Goal: Task Accomplishment & Management: Manage account settings

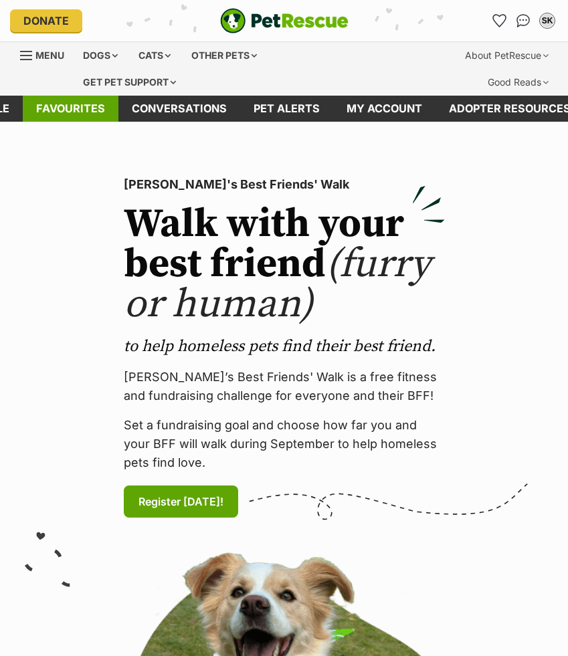
click at [42, 107] on link "Favourites" at bounding box center [71, 109] width 96 height 26
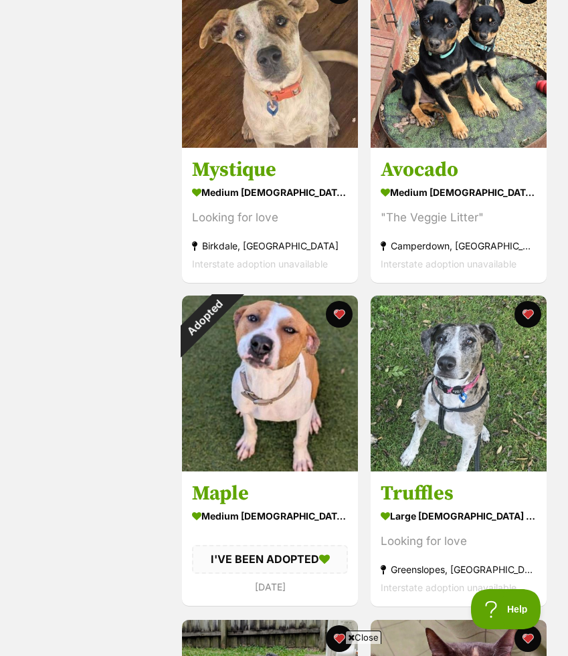
scroll to position [1627, 0]
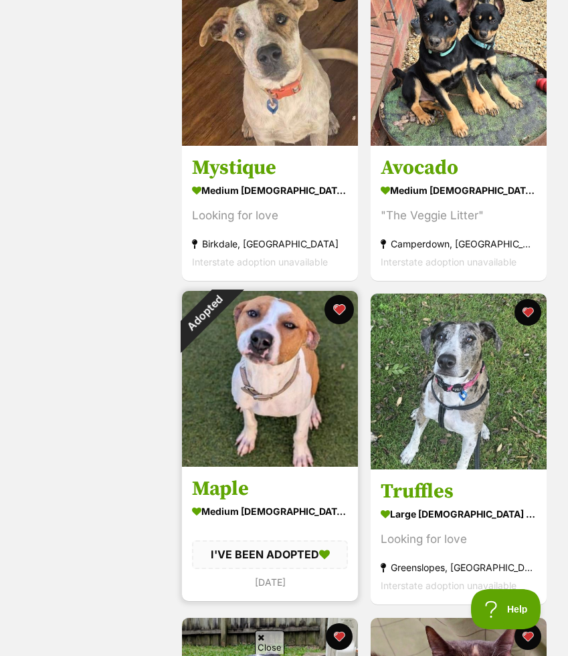
click at [335, 308] on button "favourite" at bounding box center [338, 309] width 29 height 29
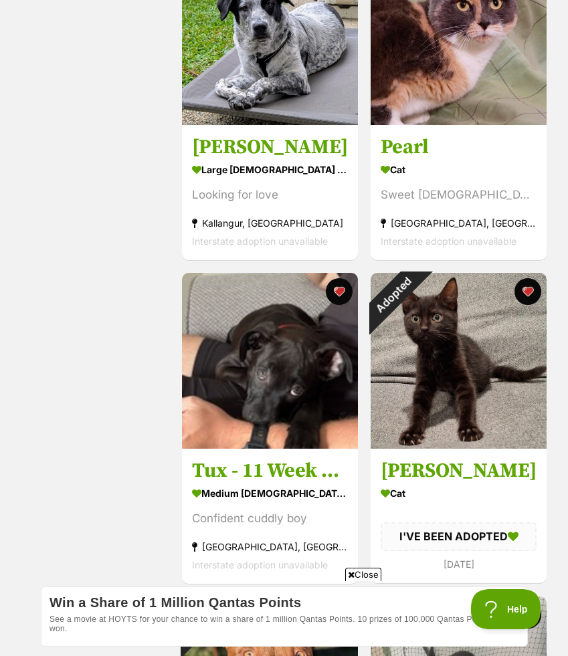
scroll to position [2537, 0]
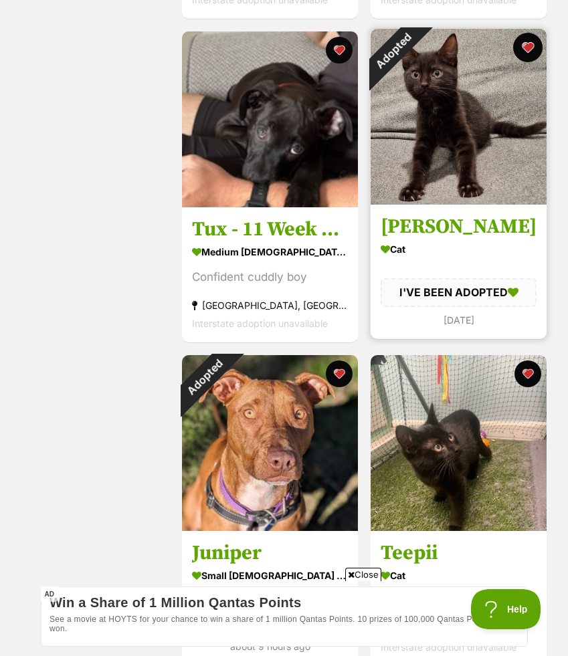
click at [532, 47] on button "favourite" at bounding box center [527, 47] width 29 height 29
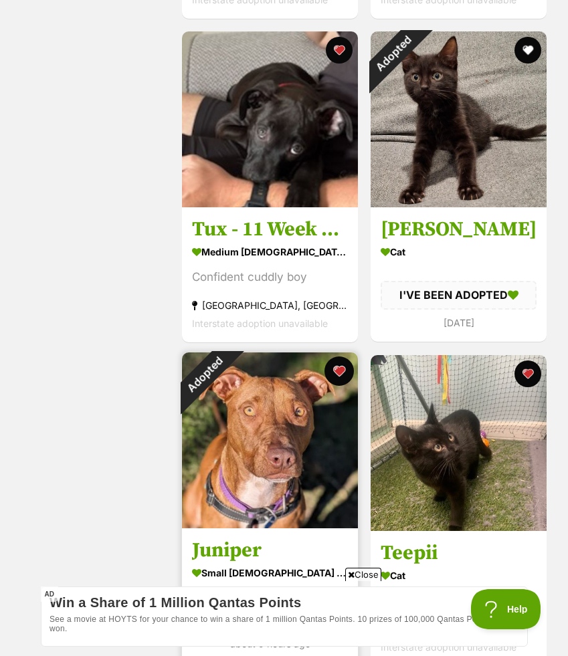
click at [338, 366] on button "favourite" at bounding box center [338, 370] width 29 height 29
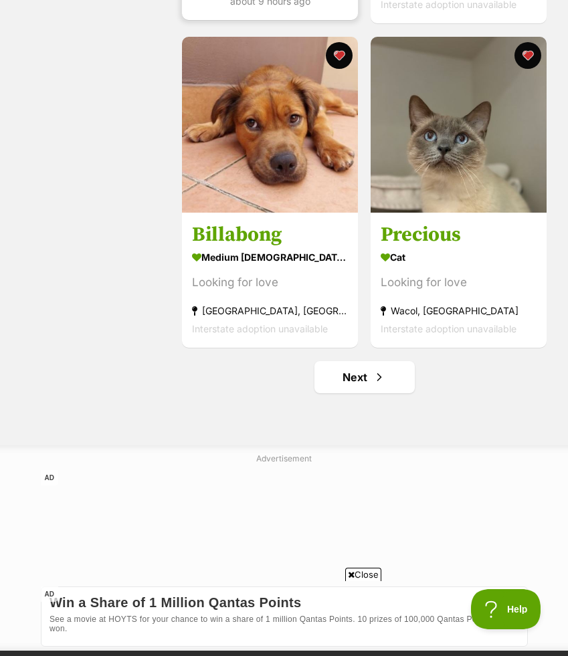
scroll to position [3291, 0]
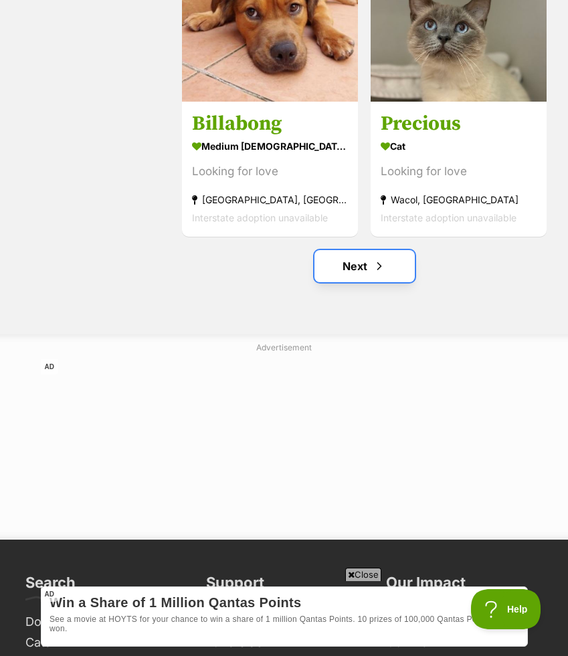
click at [375, 265] on span "Next page" at bounding box center [379, 266] width 13 height 16
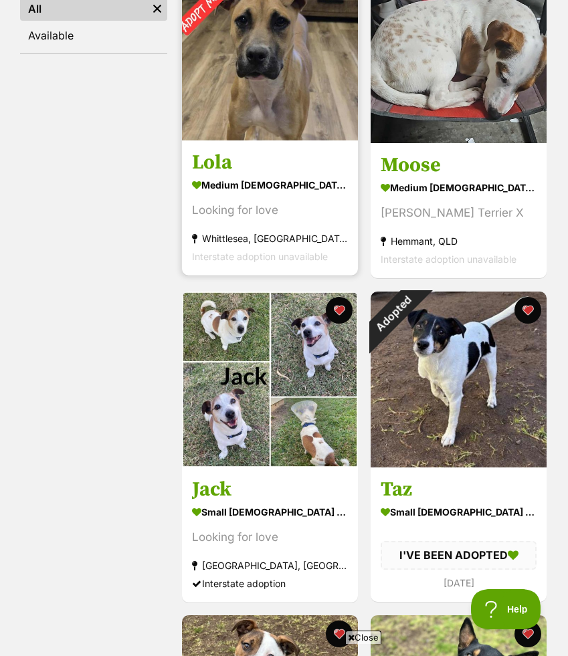
scroll to position [375, 0]
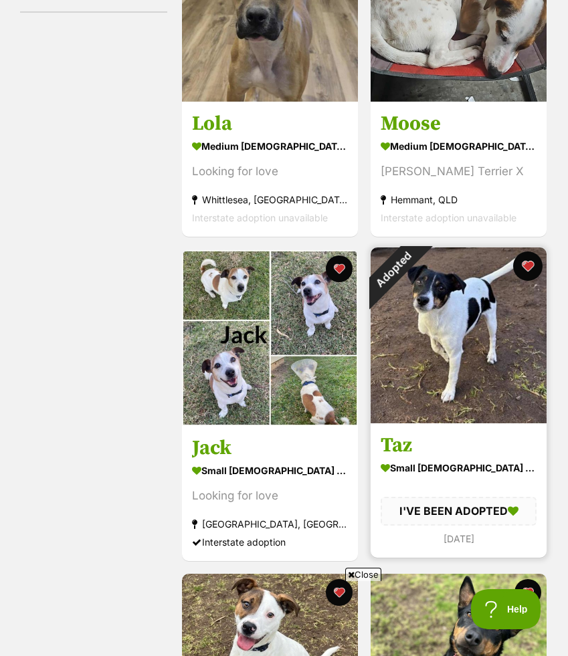
click at [520, 267] on button "favourite" at bounding box center [527, 265] width 29 height 29
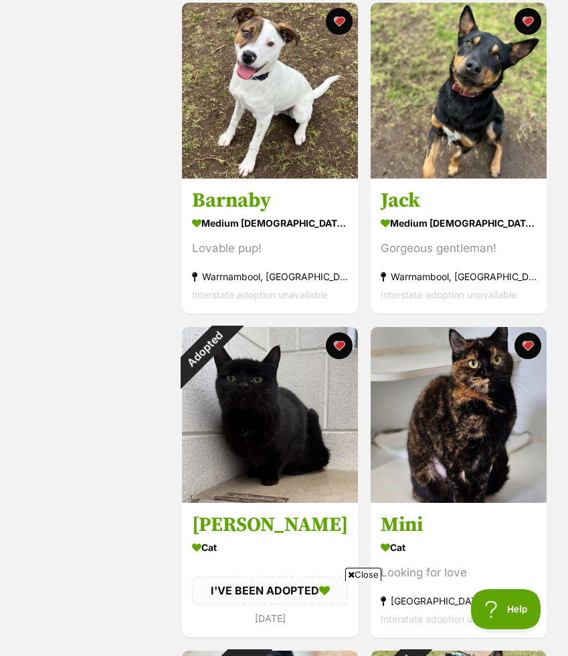
scroll to position [0, 0]
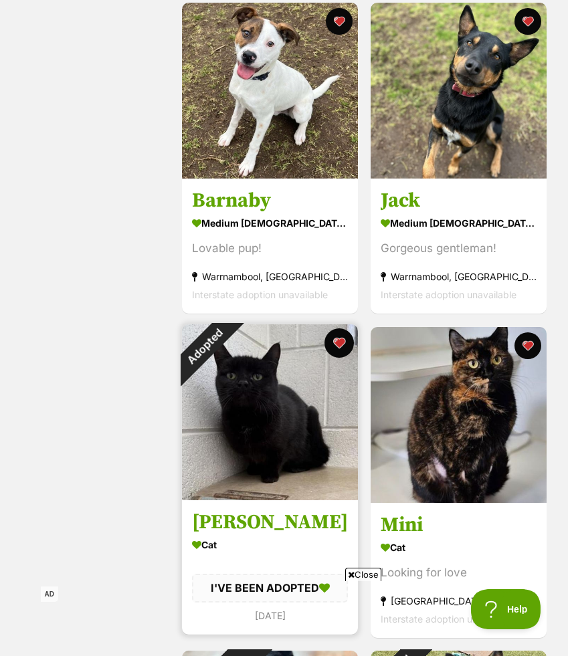
click at [343, 347] on button "favourite" at bounding box center [338, 342] width 29 height 29
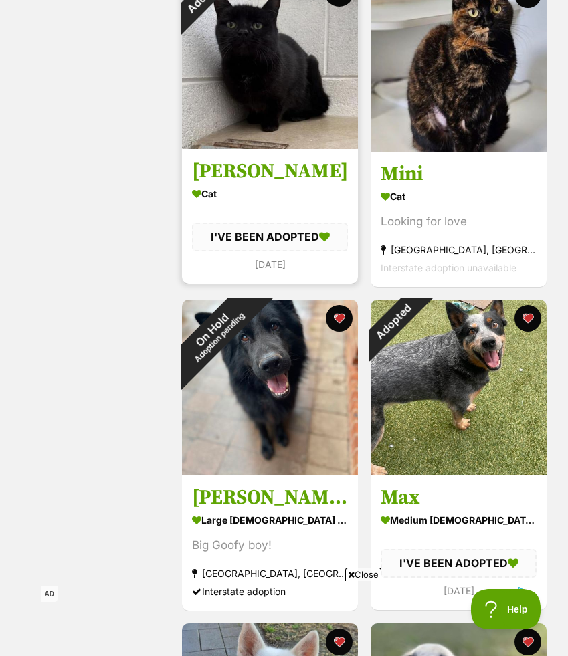
scroll to position [1330, 0]
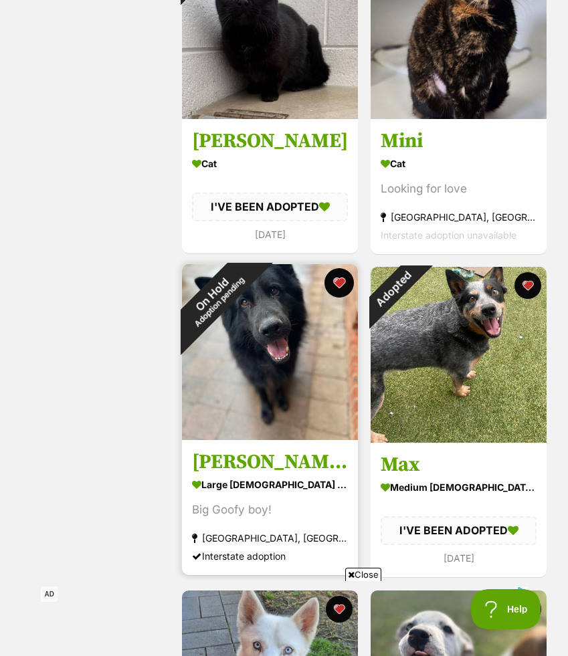
click at [334, 287] on button "favourite" at bounding box center [338, 282] width 29 height 29
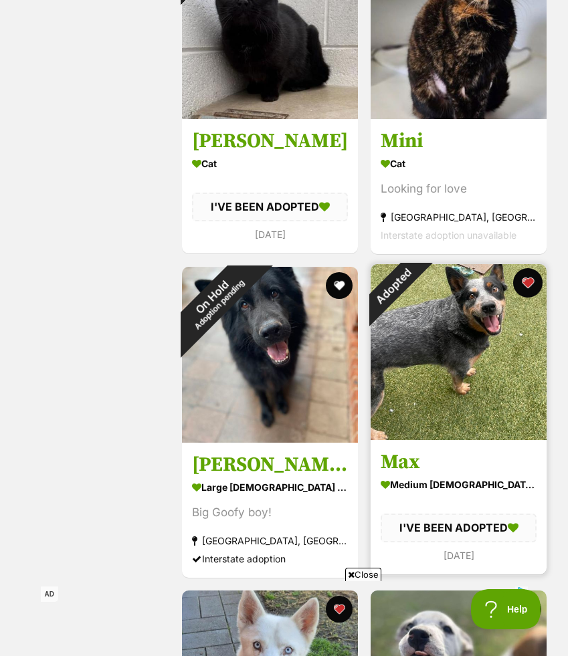
click at [532, 282] on button "favourite" at bounding box center [527, 282] width 29 height 29
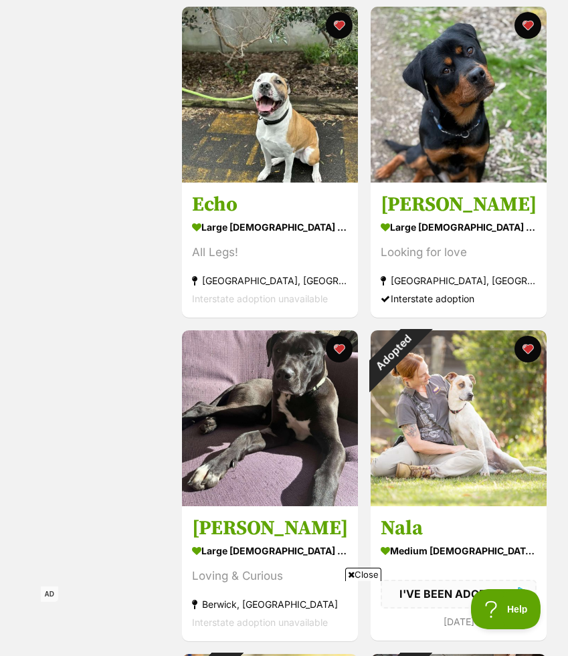
scroll to position [2266, 0]
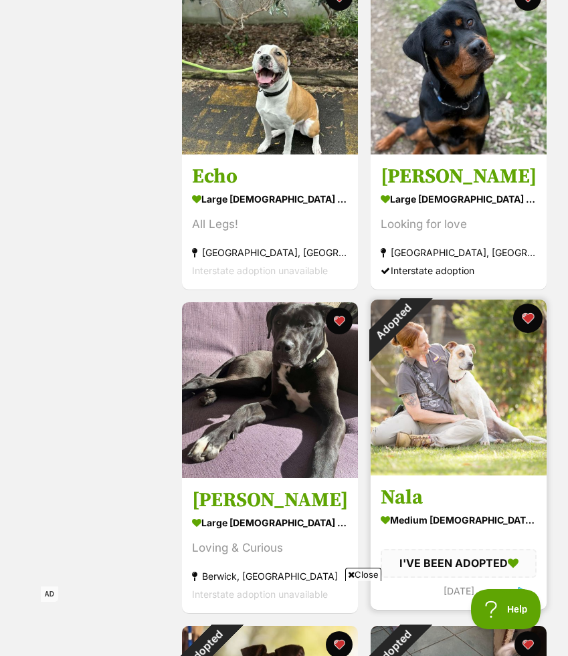
click at [526, 320] on button "favourite" at bounding box center [527, 318] width 29 height 29
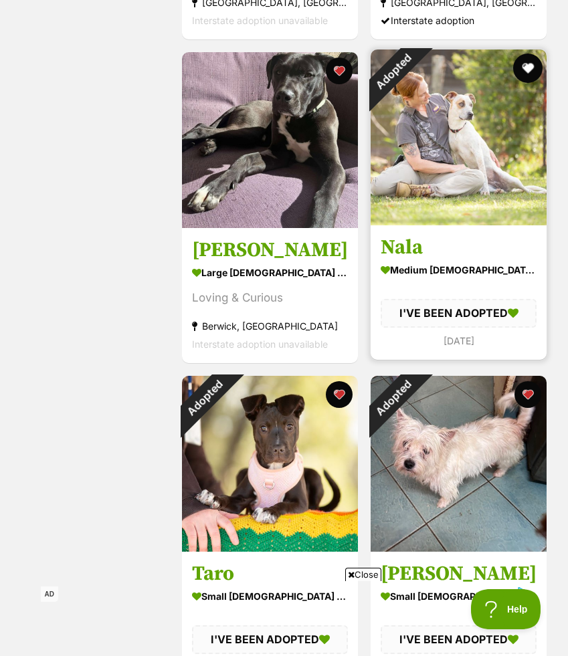
scroll to position [2542, 0]
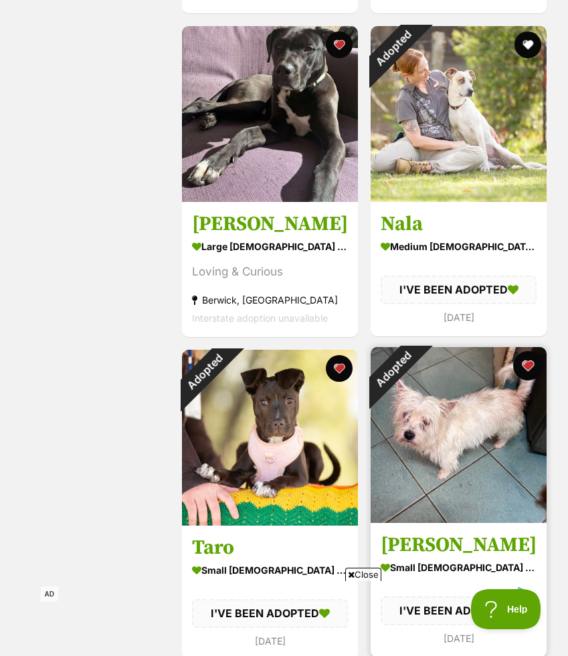
click at [529, 373] on button "favourite" at bounding box center [527, 365] width 29 height 29
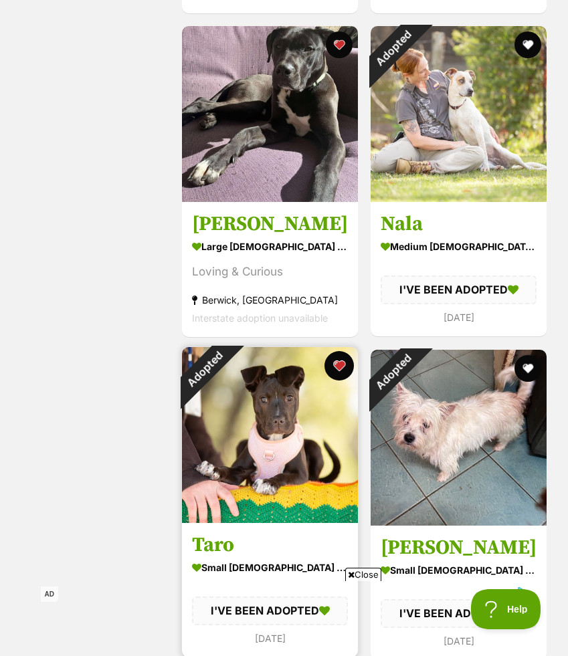
click at [339, 365] on button "favourite" at bounding box center [338, 365] width 29 height 29
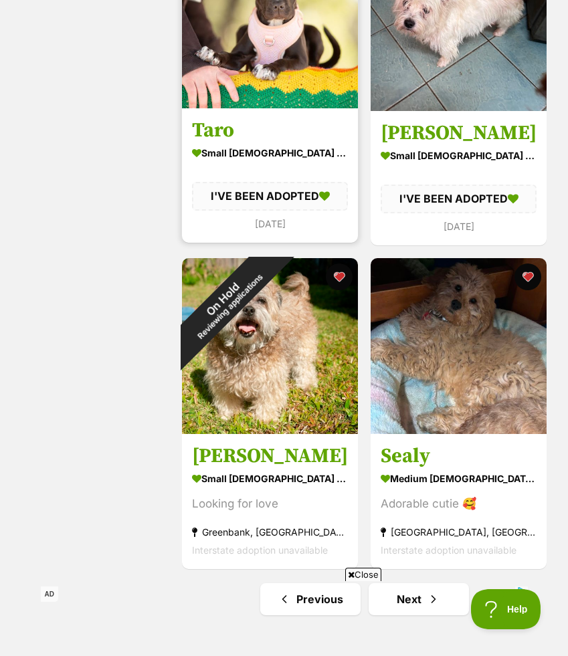
scroll to position [2985, 0]
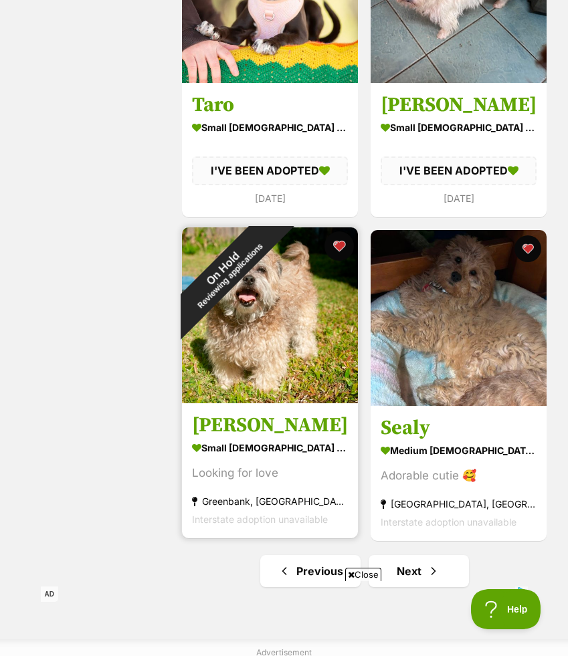
click at [344, 248] on button "favourite" at bounding box center [338, 245] width 29 height 29
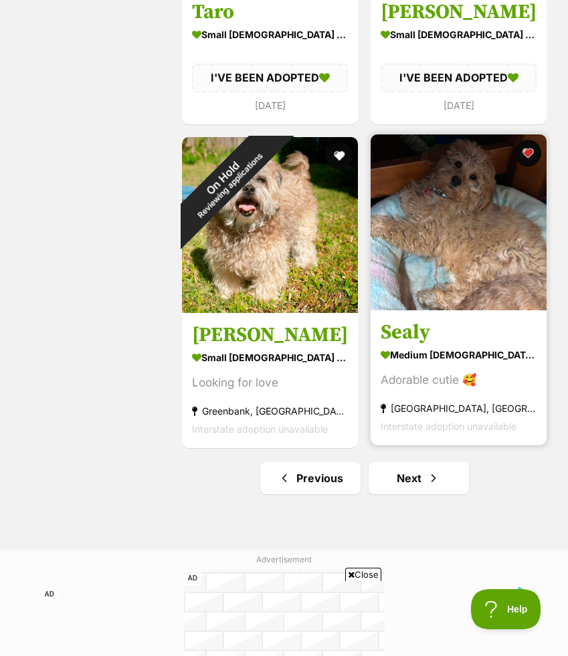
scroll to position [3199, 0]
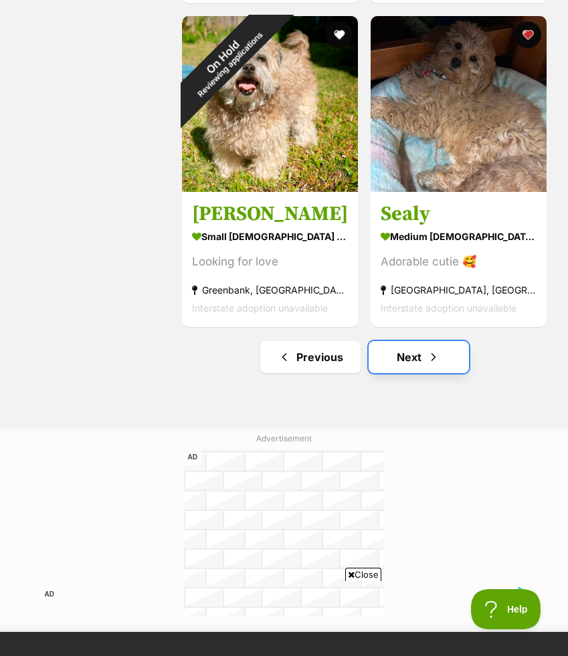
click at [393, 346] on link "Next" at bounding box center [419, 357] width 100 height 32
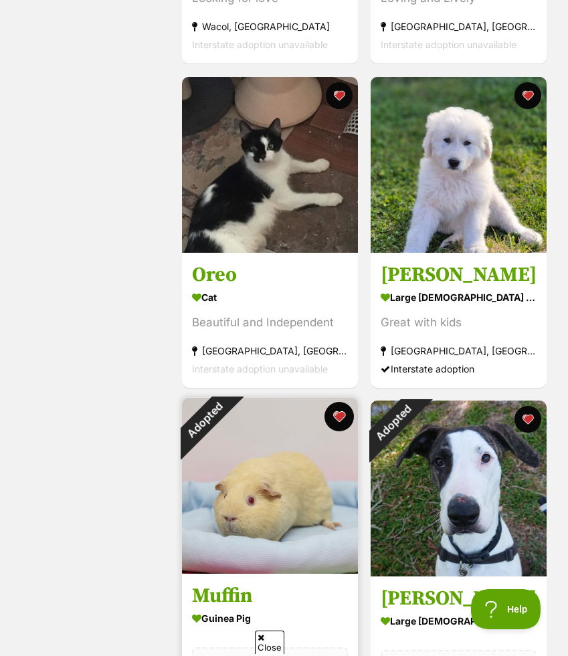
click at [341, 409] on button "favourite" at bounding box center [338, 416] width 29 height 29
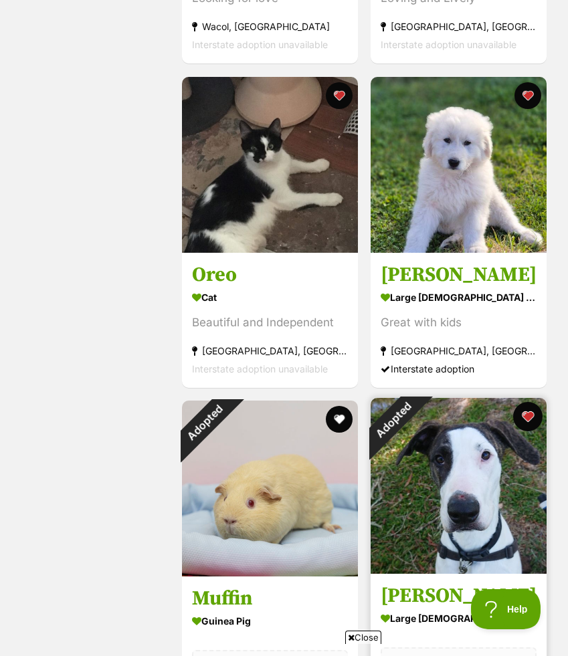
click at [525, 420] on button "favourite" at bounding box center [527, 416] width 29 height 29
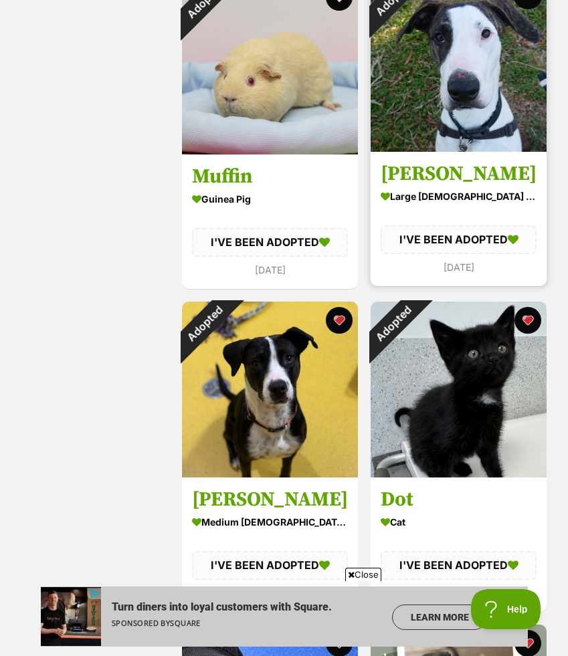
scroll to position [998, 0]
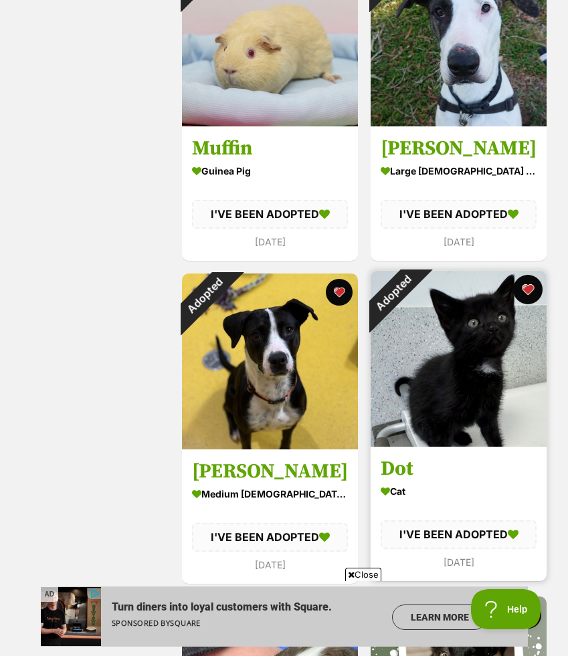
click at [529, 291] on button "favourite" at bounding box center [527, 289] width 29 height 29
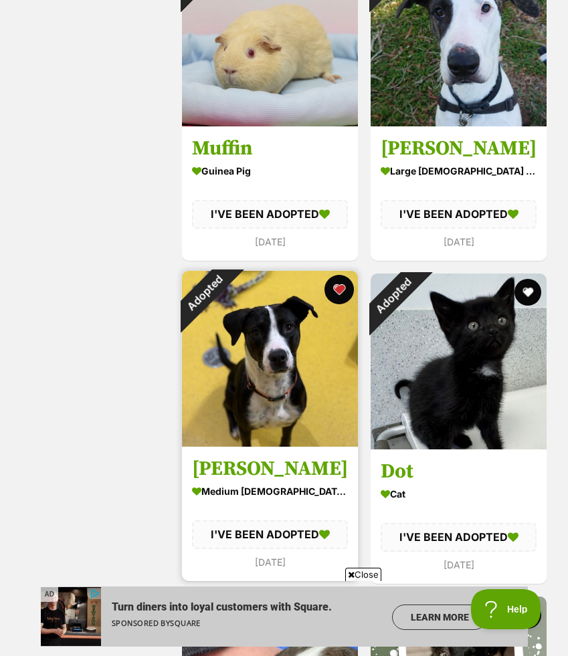
click at [340, 293] on button "favourite" at bounding box center [338, 289] width 29 height 29
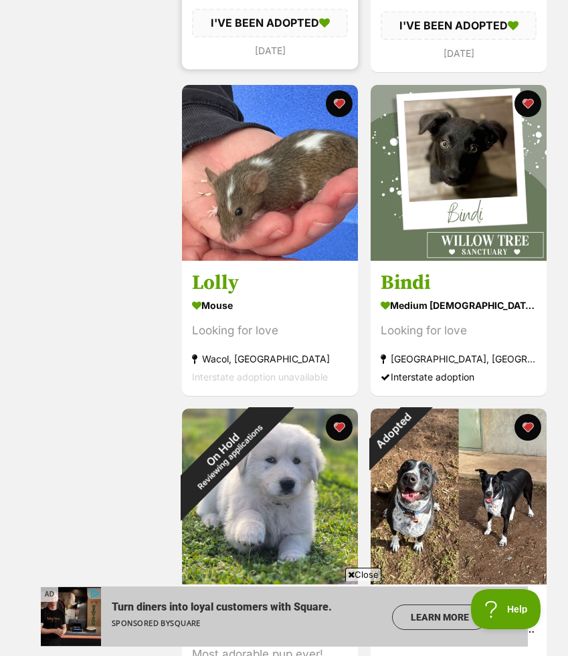
scroll to position [1536, 0]
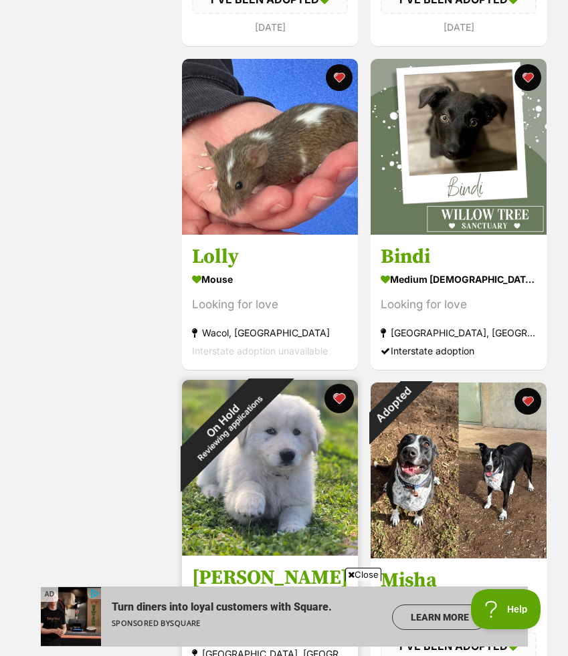
click at [337, 401] on button "favourite" at bounding box center [338, 398] width 29 height 29
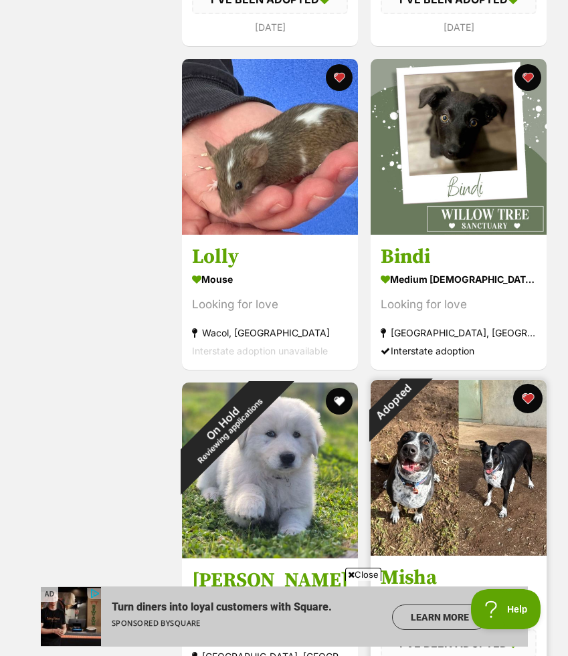
click at [528, 401] on button "favourite" at bounding box center [527, 398] width 29 height 29
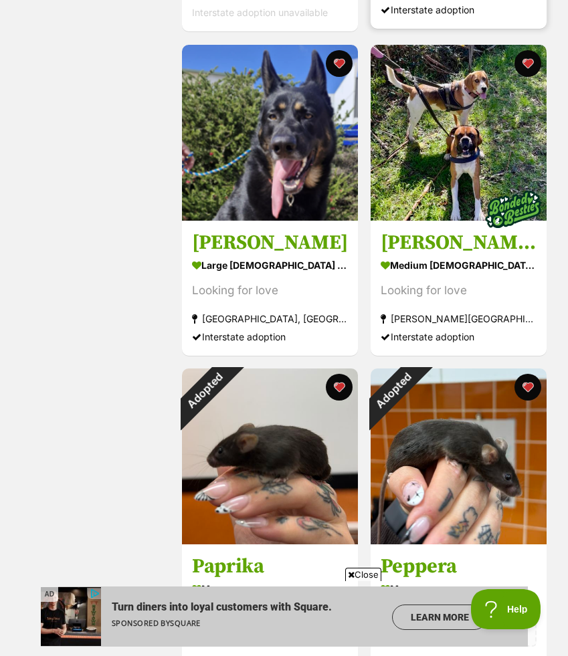
scroll to position [2591, 0]
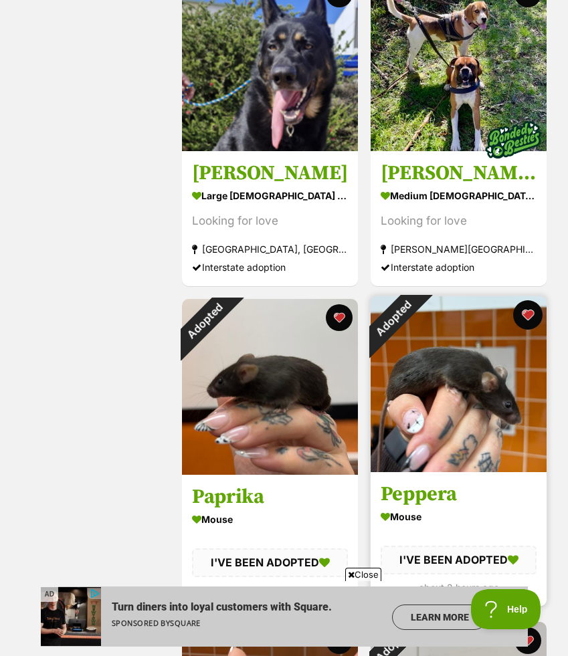
click at [530, 319] on button "favourite" at bounding box center [527, 314] width 29 height 29
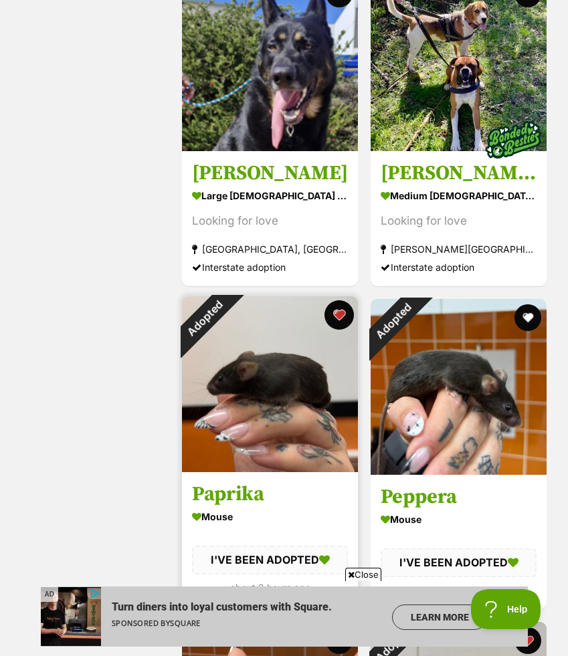
click at [341, 312] on button "favourite" at bounding box center [338, 314] width 29 height 29
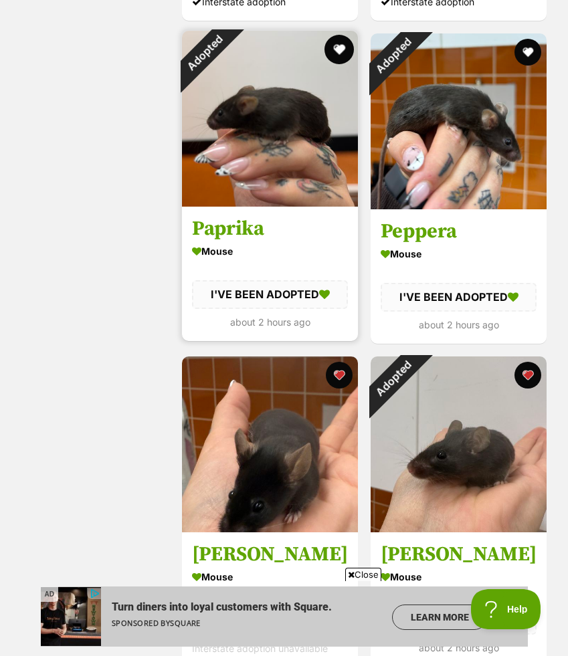
scroll to position [2972, 0]
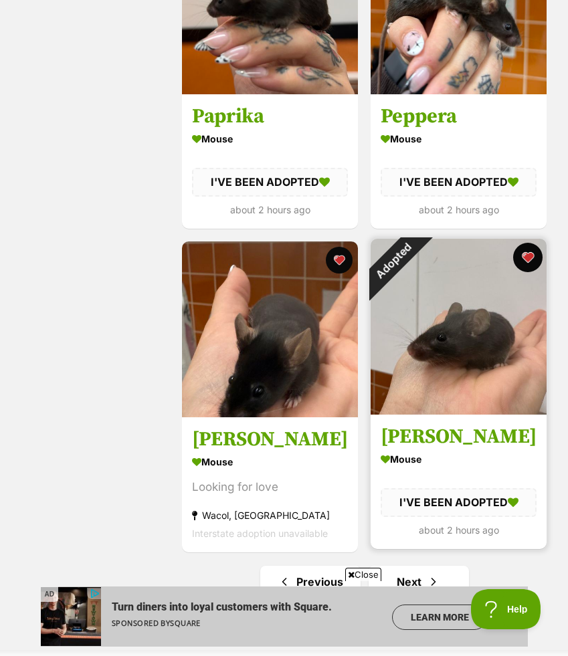
click at [528, 255] on button "favourite" at bounding box center [527, 257] width 29 height 29
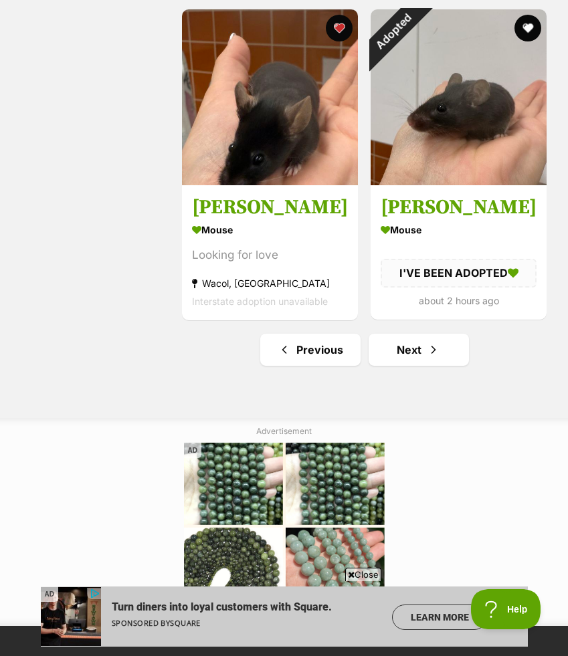
scroll to position [3205, 0]
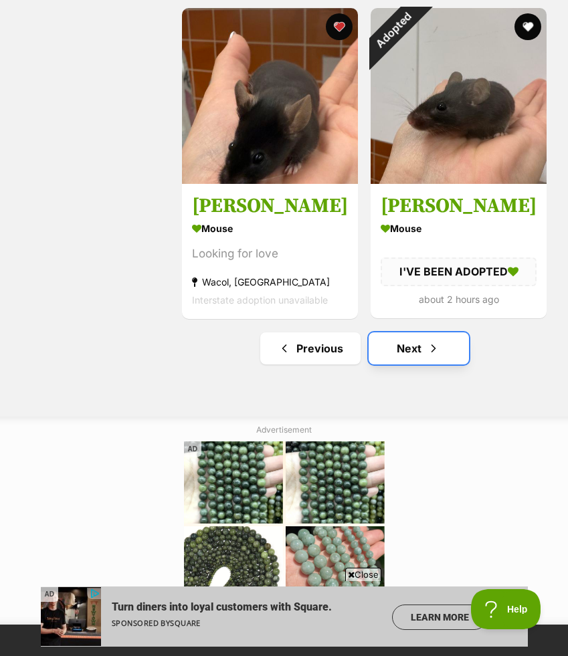
click at [427, 340] on span "Next page" at bounding box center [433, 348] width 13 height 16
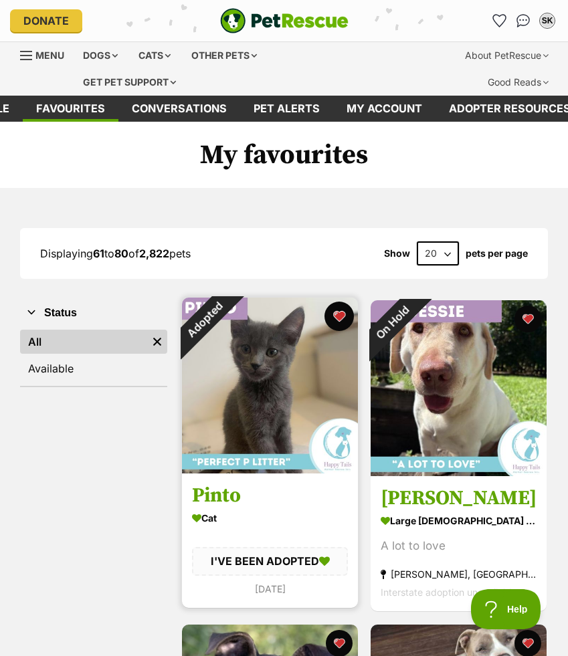
click at [334, 320] on button "favourite" at bounding box center [338, 316] width 29 height 29
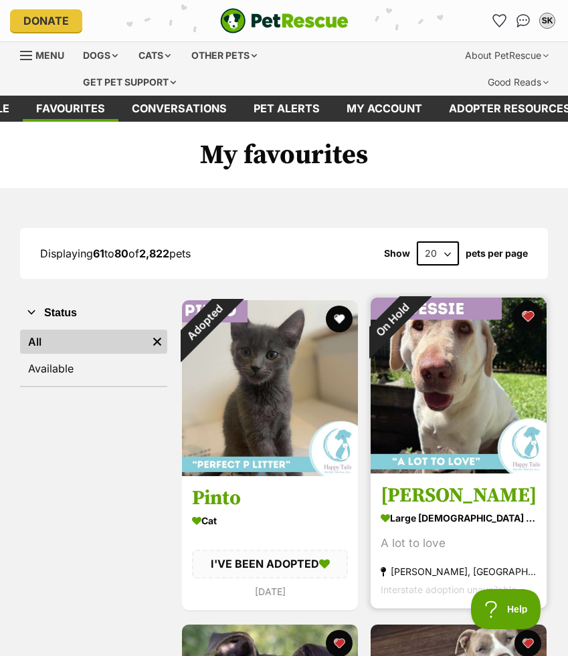
click at [532, 319] on button "favourite" at bounding box center [527, 316] width 29 height 29
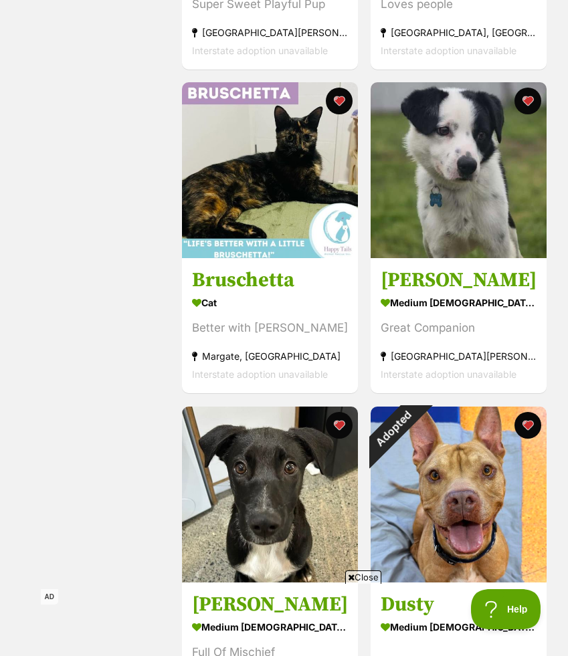
scroll to position [1028, 0]
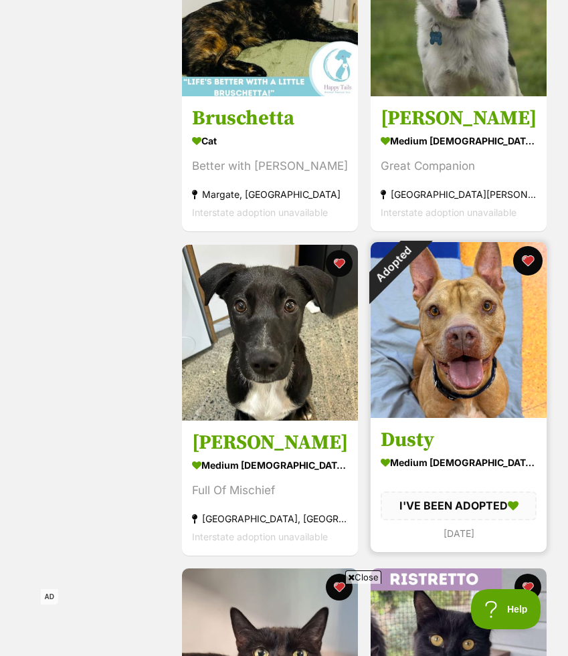
click at [528, 262] on button "favourite" at bounding box center [527, 260] width 29 height 29
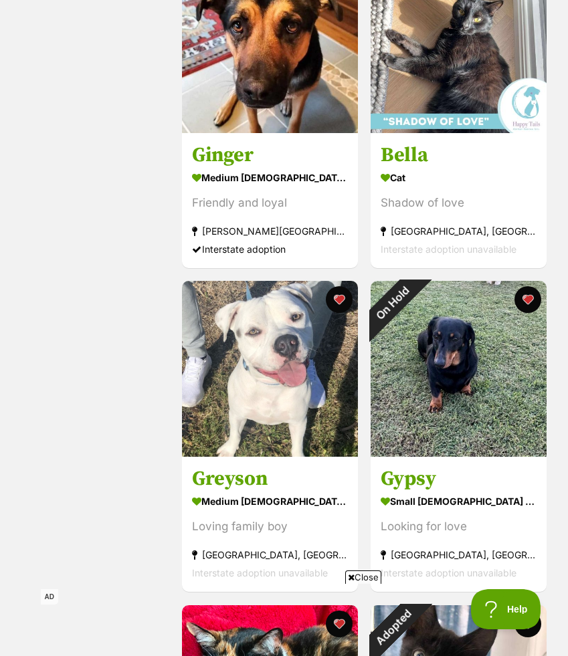
scroll to position [2626, 0]
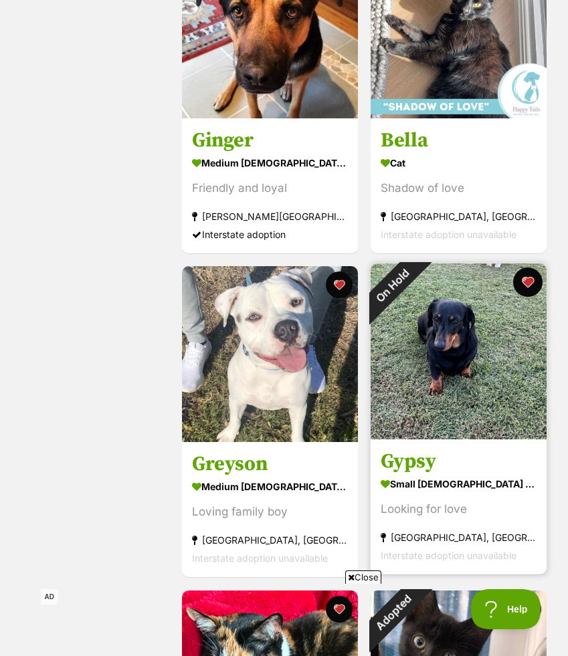
click at [532, 287] on button "favourite" at bounding box center [527, 282] width 29 height 29
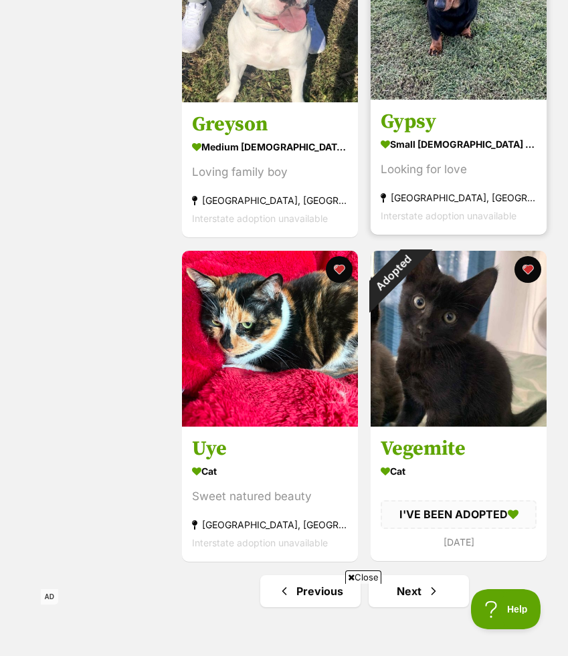
scroll to position [2999, 0]
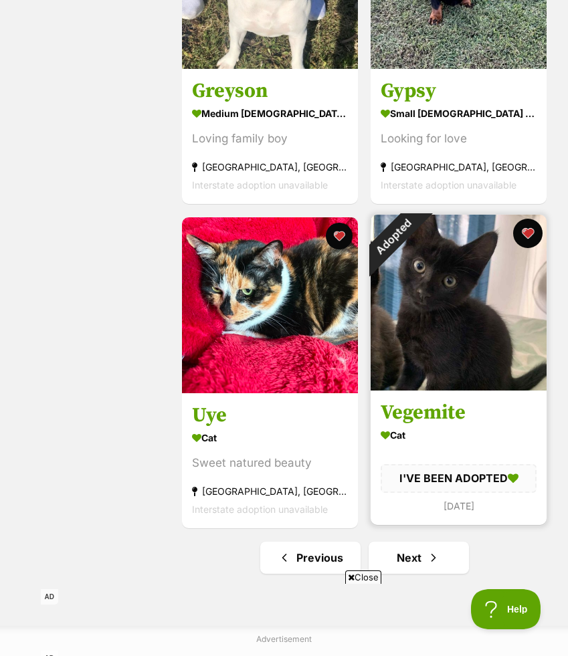
click at [532, 241] on button "favourite" at bounding box center [527, 233] width 29 height 29
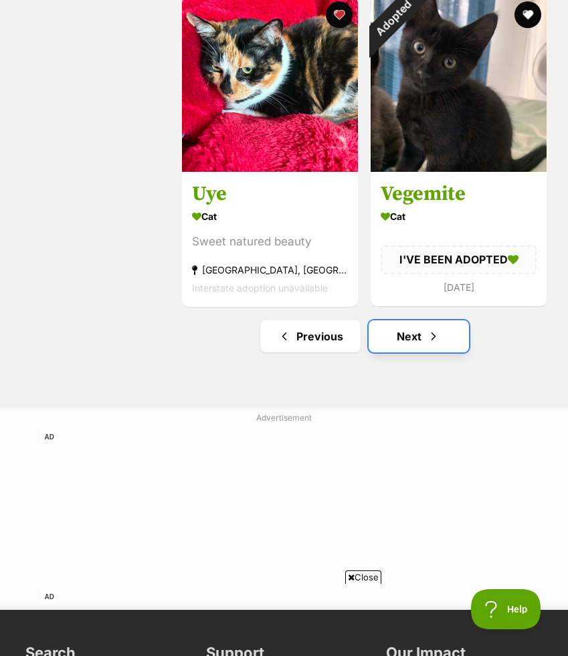
click at [414, 326] on link "Next" at bounding box center [419, 336] width 100 height 32
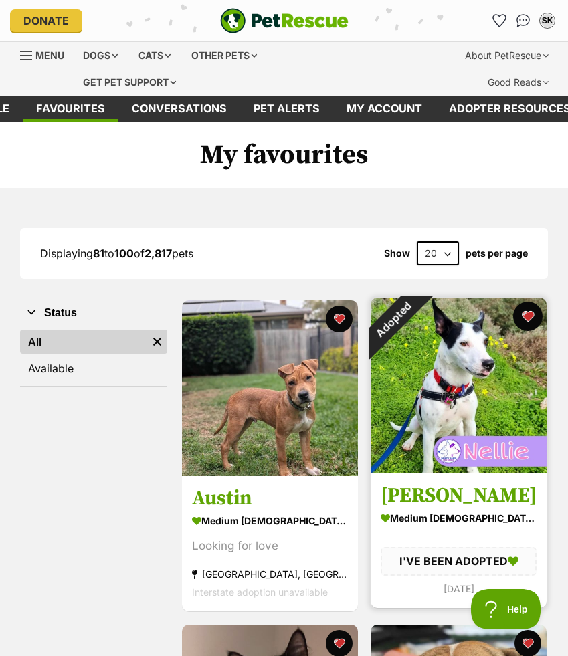
click at [528, 316] on button "favourite" at bounding box center [527, 316] width 29 height 29
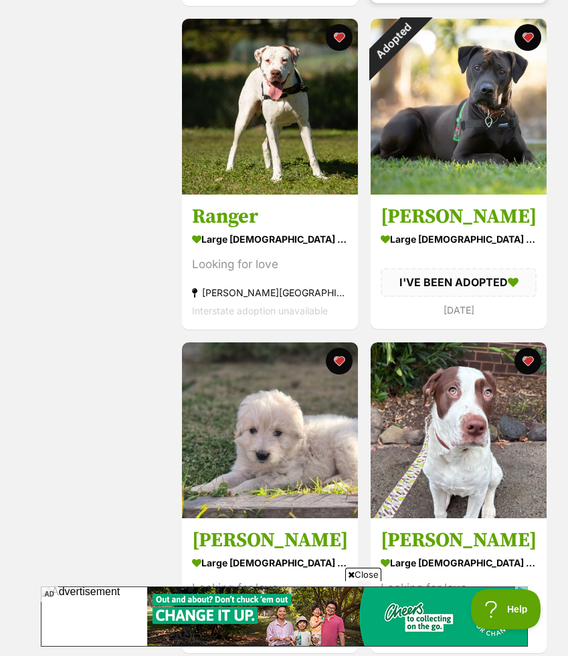
scroll to position [1447, 0]
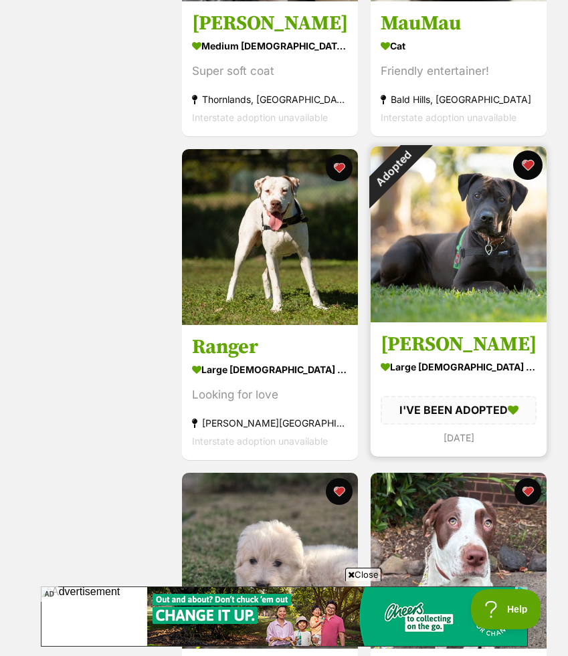
click at [528, 169] on button "favourite" at bounding box center [527, 164] width 29 height 29
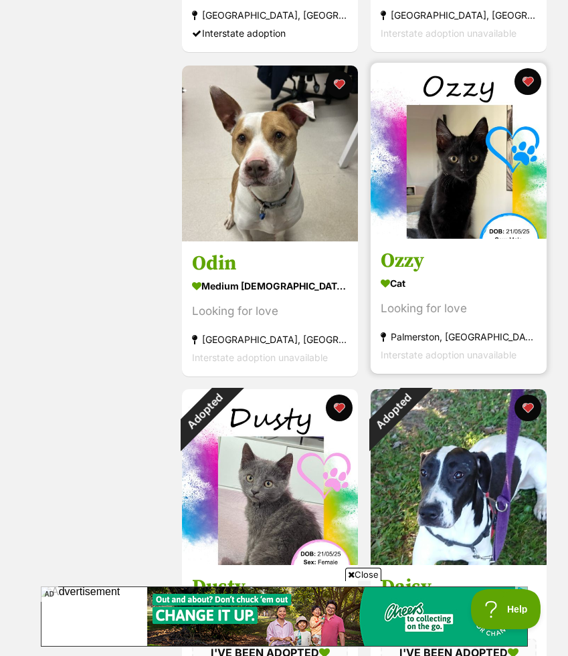
scroll to position [2190, 0]
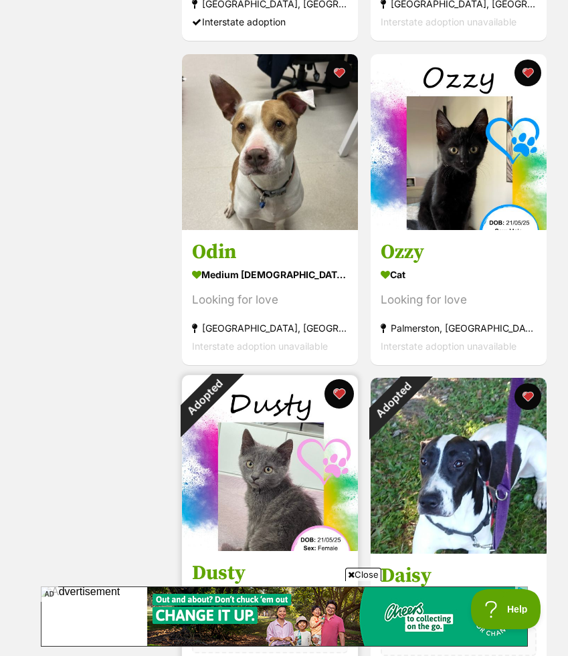
click at [337, 395] on button "favourite" at bounding box center [338, 393] width 29 height 29
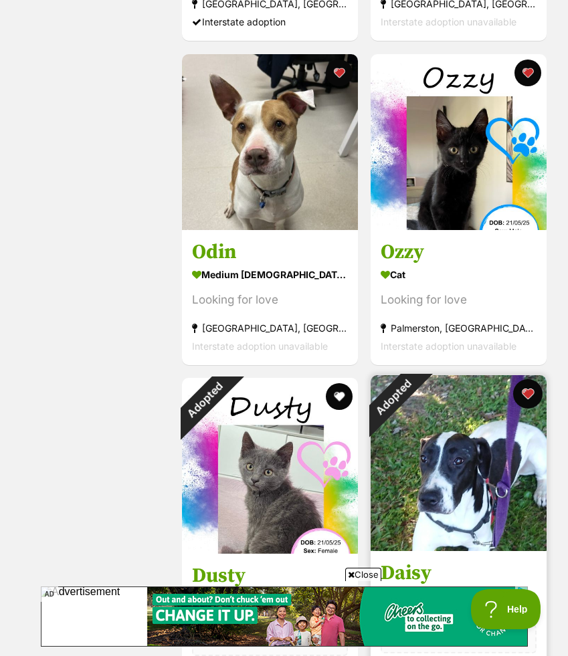
click at [523, 403] on button "favourite" at bounding box center [527, 393] width 29 height 29
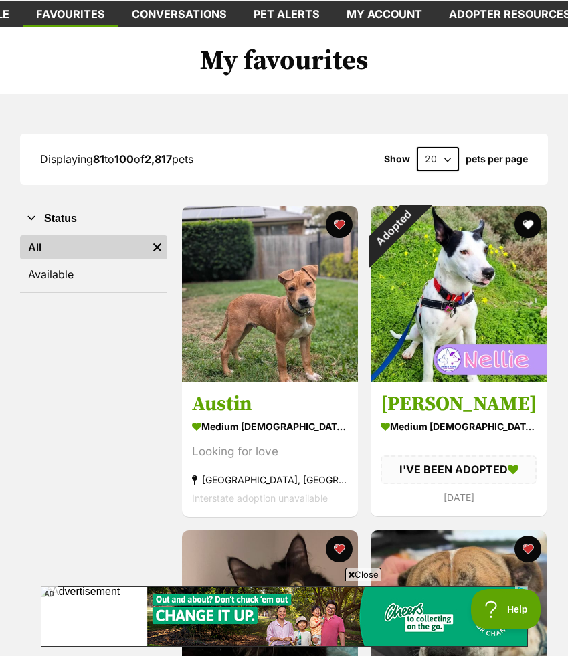
scroll to position [0, 0]
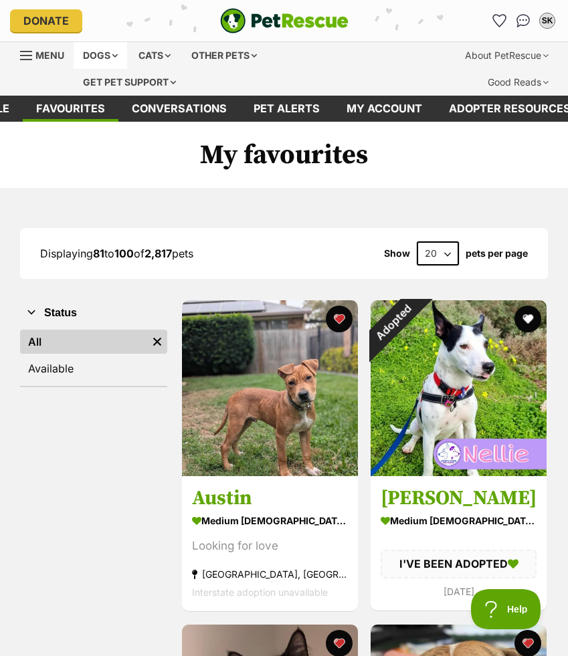
click at [124, 60] on div "Dogs" at bounding box center [101, 55] width 54 height 27
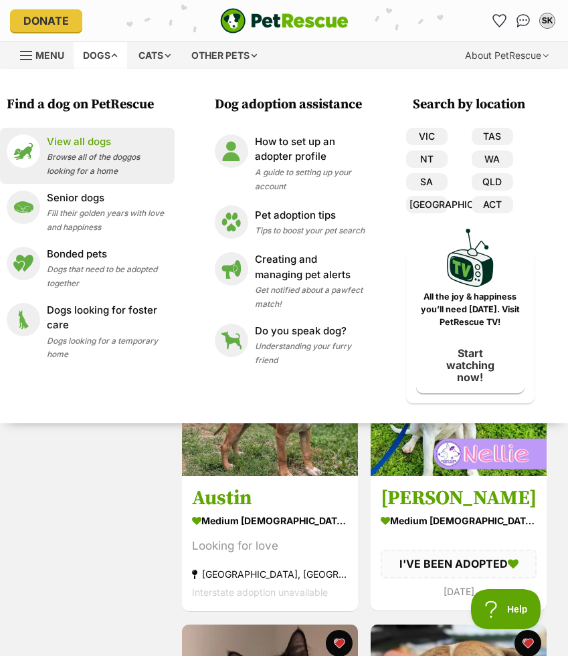
click at [106, 141] on p "View all dogs" at bounding box center [107, 141] width 121 height 15
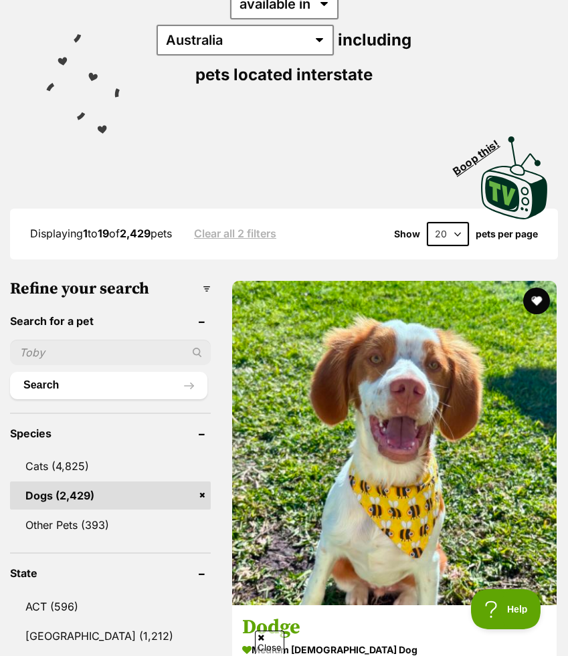
scroll to position [320, 0]
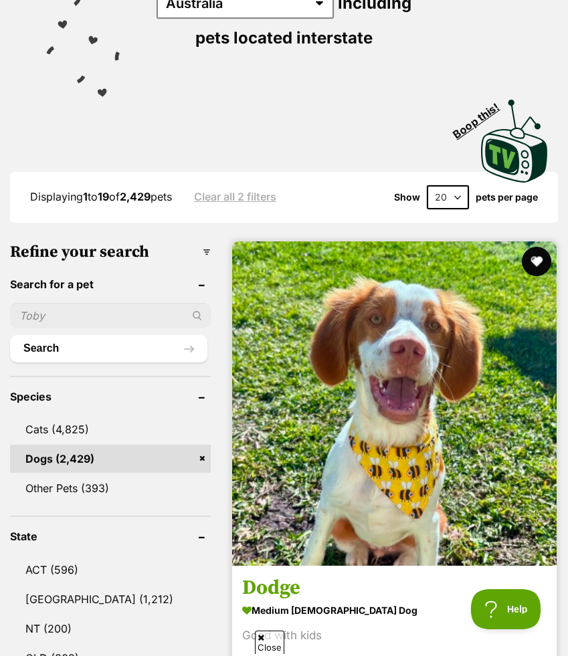
click at [532, 247] on button "favourite" at bounding box center [536, 261] width 29 height 29
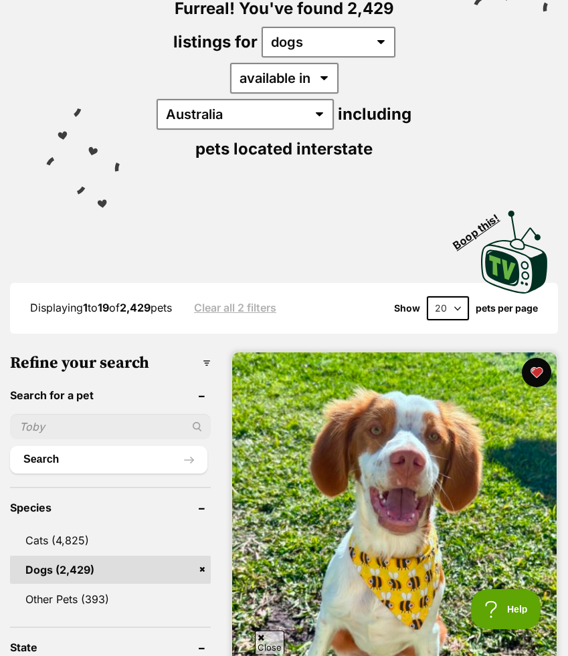
scroll to position [49, 0]
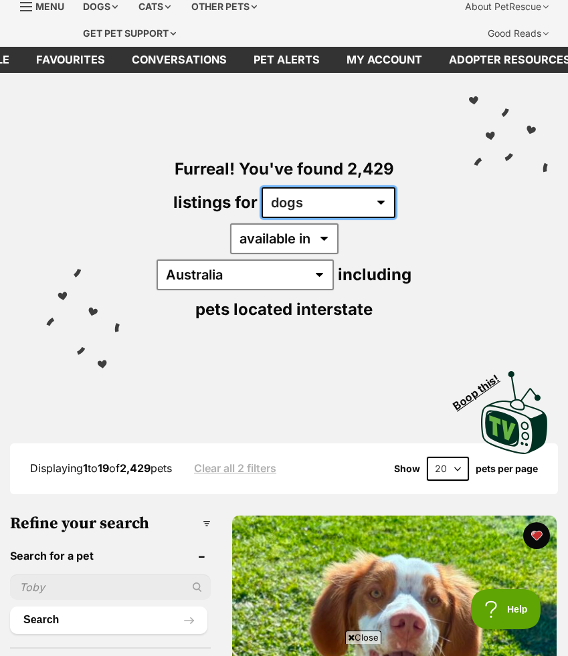
click at [332, 208] on select "any type of pet cats dogs other pets" at bounding box center [329, 202] width 134 height 31
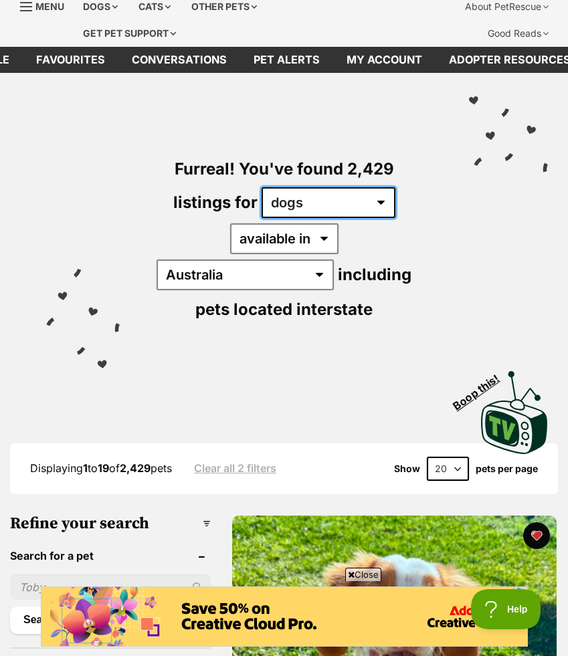
scroll to position [0, 0]
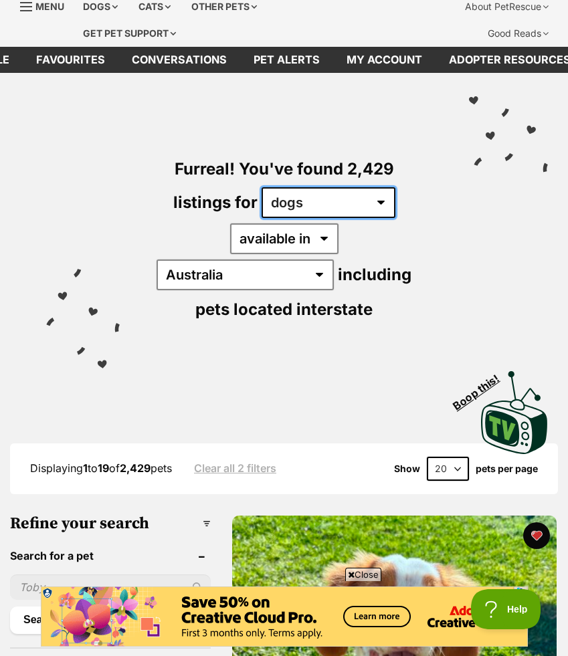
select select "any"
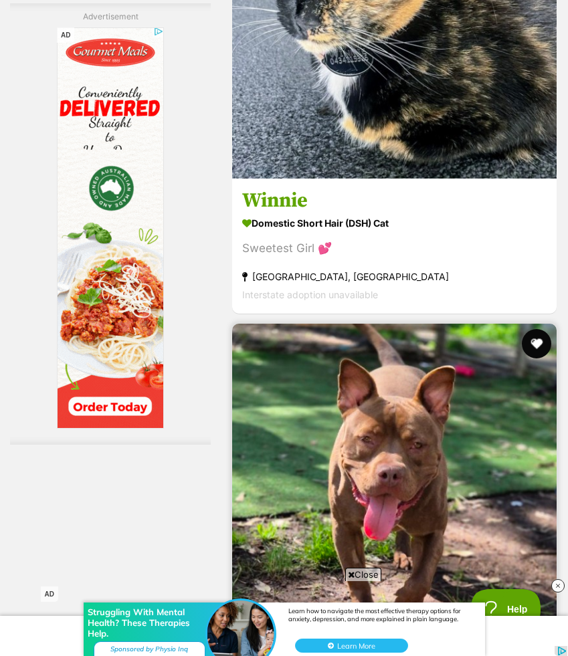
click at [536, 329] on button "favourite" at bounding box center [536, 343] width 29 height 29
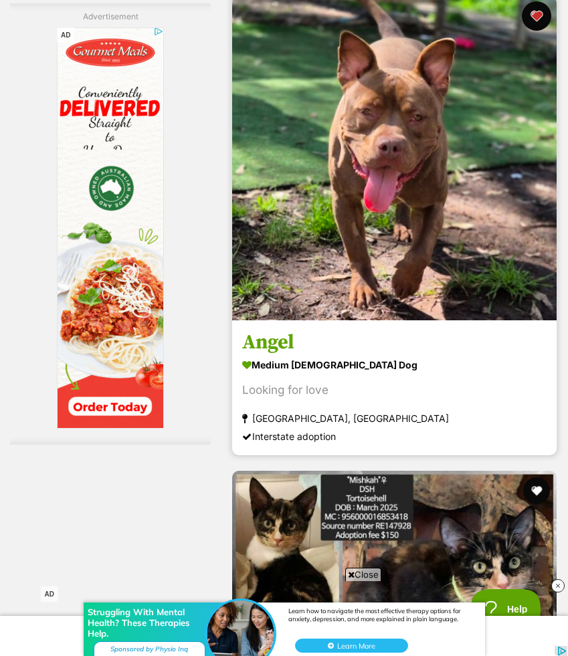
scroll to position [4367, 0]
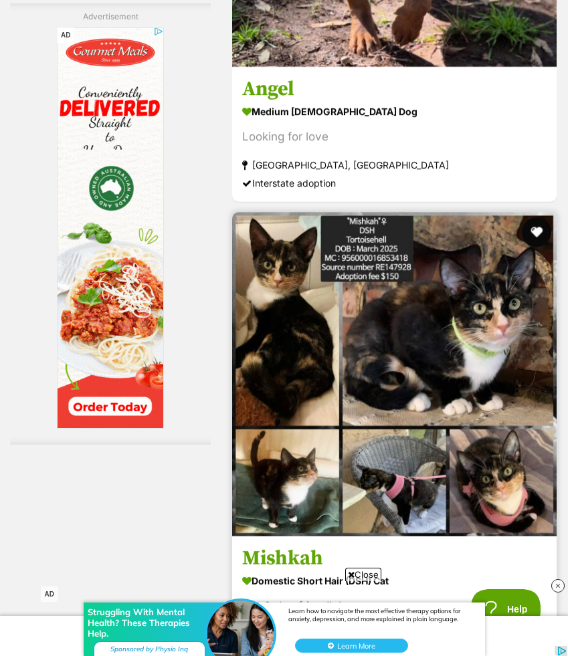
click at [535, 217] on button "favourite" at bounding box center [536, 231] width 29 height 29
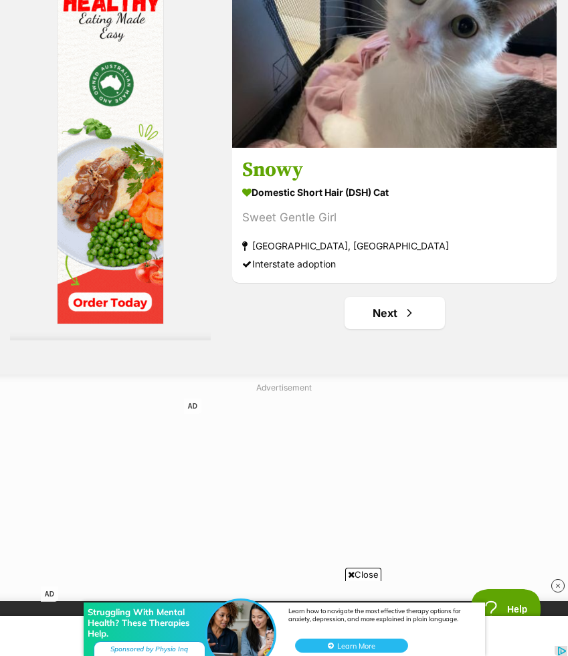
scroll to position [10479, 0]
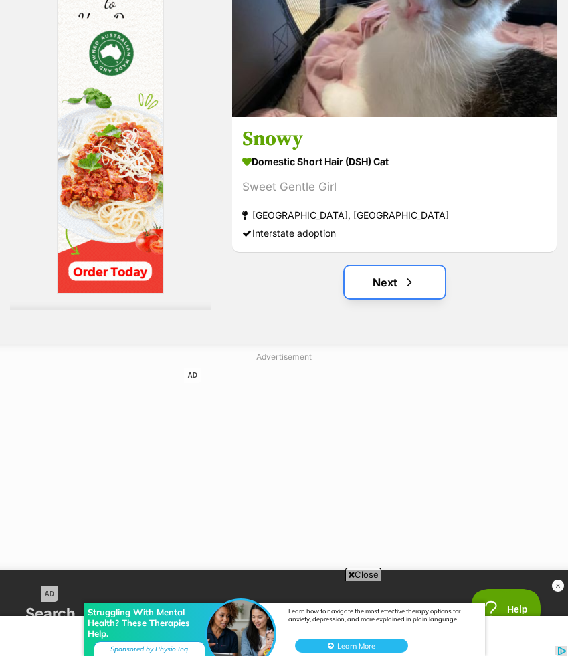
click at [421, 266] on link "Next" at bounding box center [394, 282] width 100 height 32
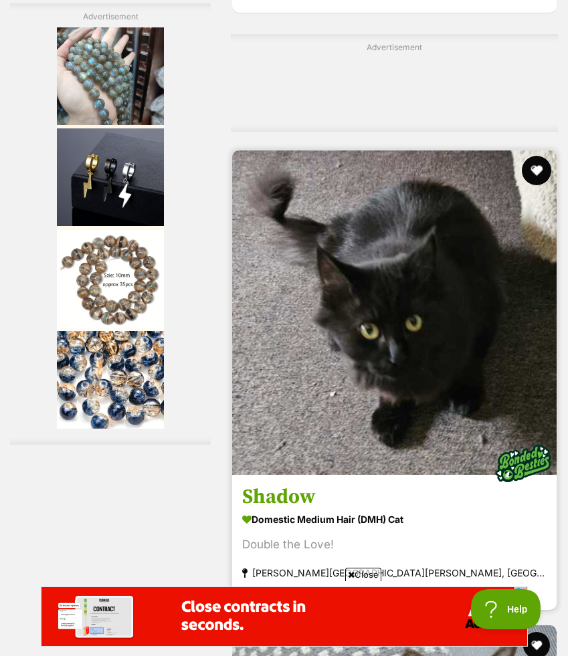
click at [532, 156] on button "favourite" at bounding box center [536, 170] width 29 height 29
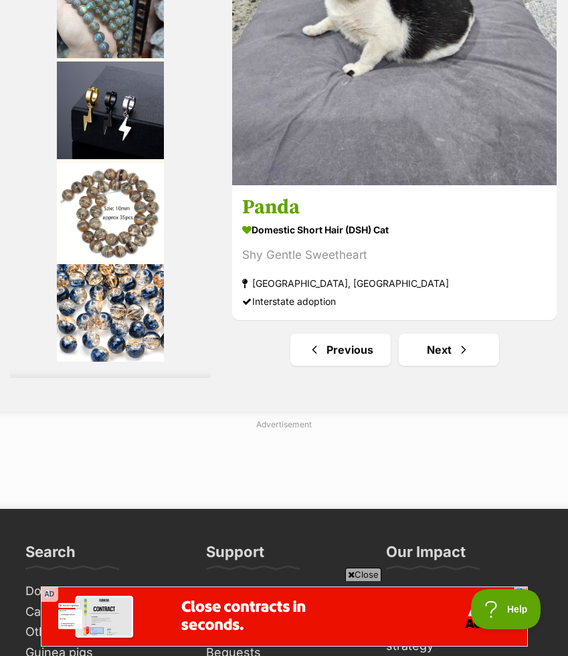
scroll to position [10489, 0]
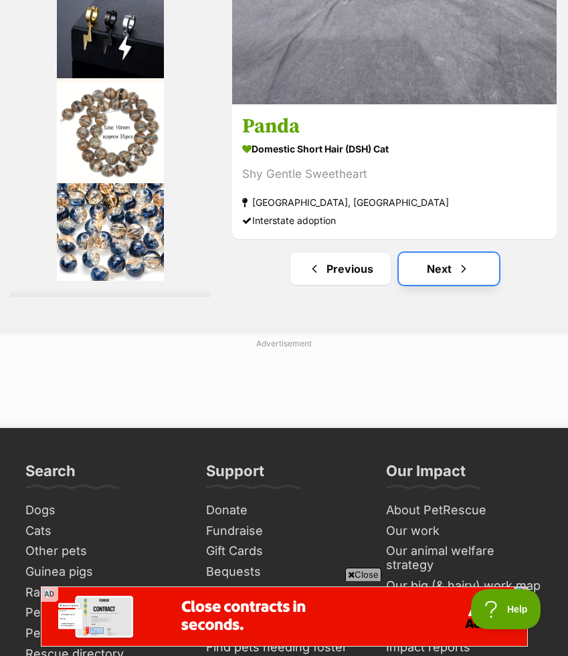
click at [434, 253] on link "Next" at bounding box center [449, 269] width 100 height 32
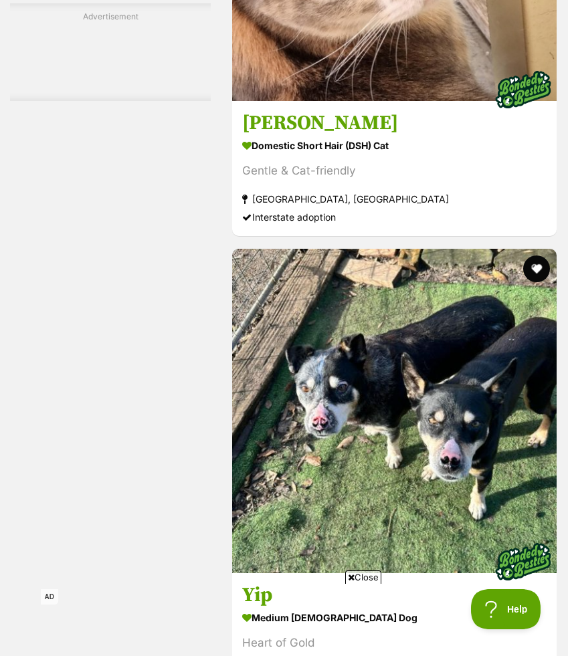
scroll to position [4124, 0]
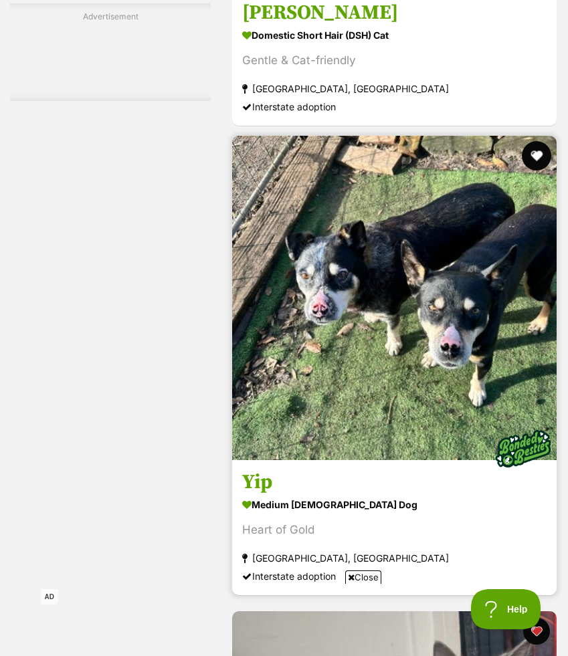
click at [538, 141] on button "favourite" at bounding box center [536, 155] width 29 height 29
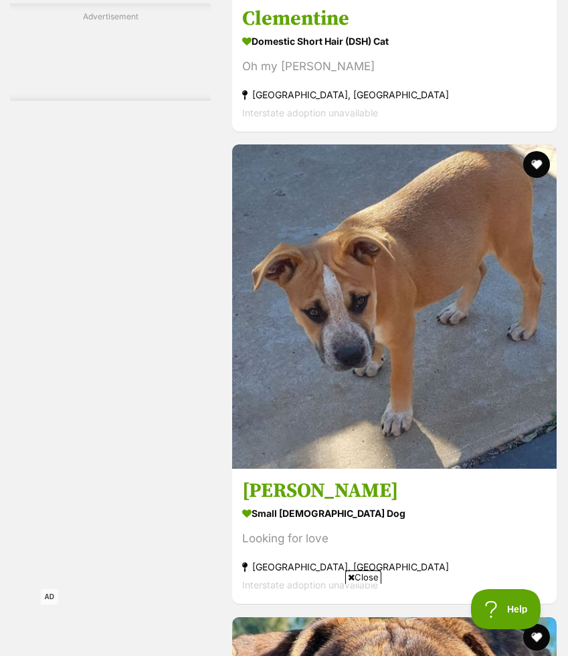
scroll to position [7262, 0]
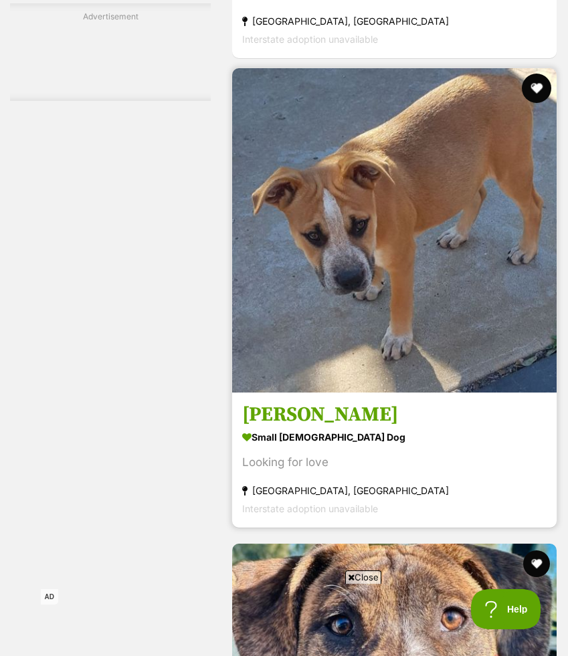
click at [534, 74] on button "favourite" at bounding box center [536, 88] width 29 height 29
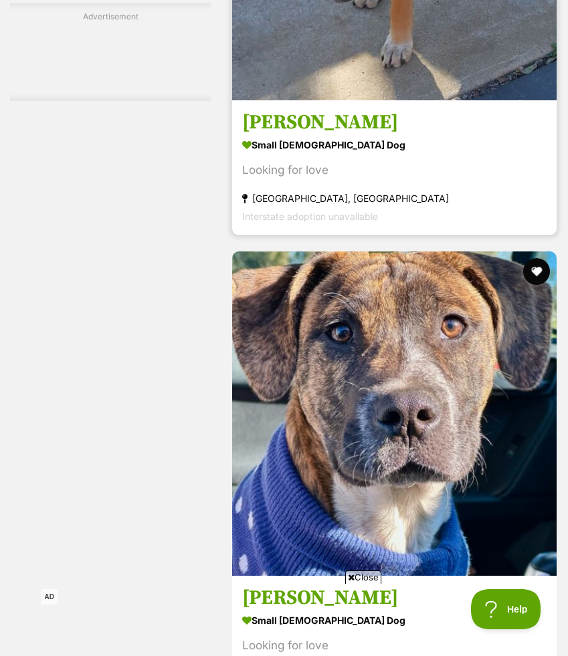
scroll to position [7580, 0]
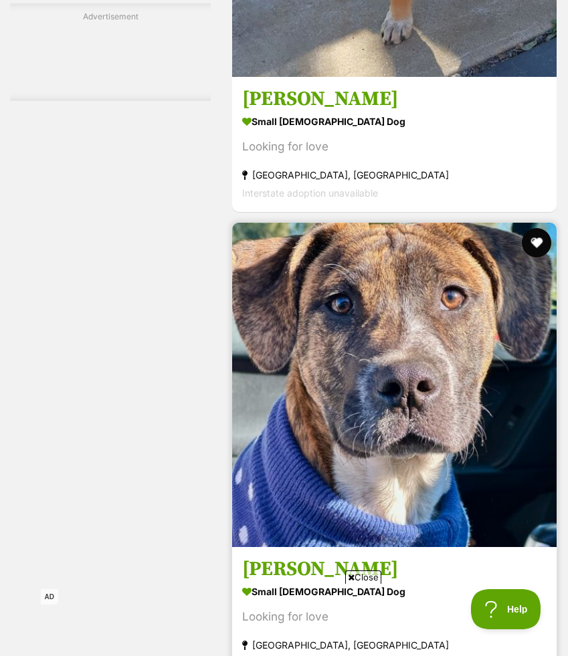
click at [534, 228] on button "favourite" at bounding box center [536, 242] width 29 height 29
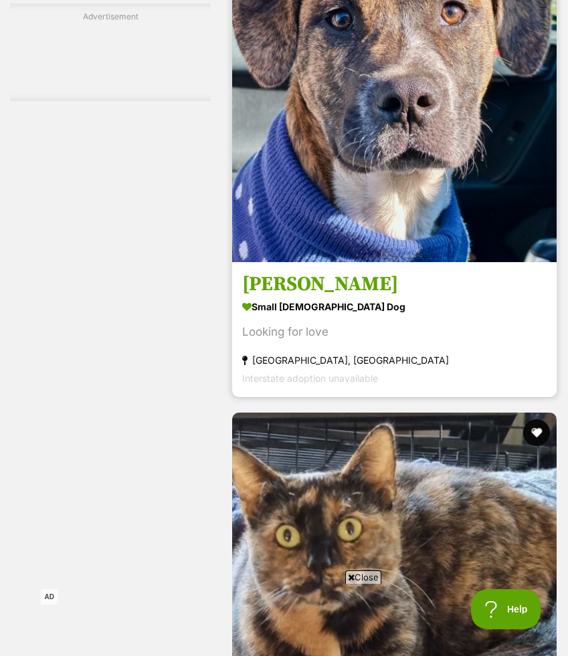
scroll to position [8000, 0]
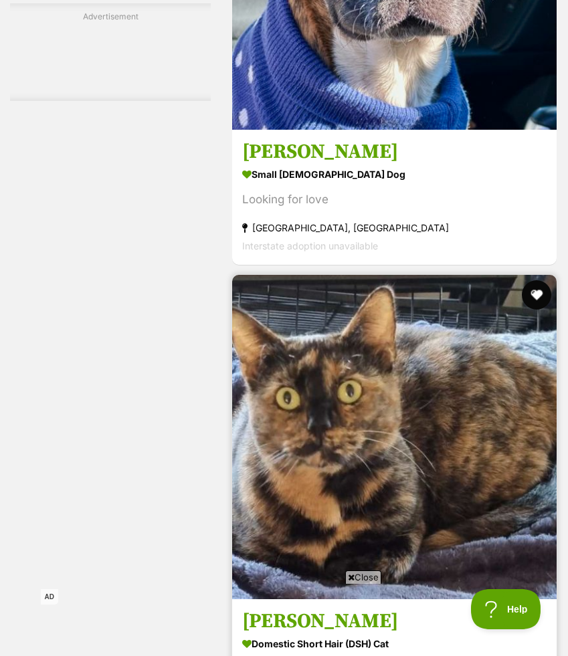
click at [534, 280] on button "favourite" at bounding box center [536, 294] width 29 height 29
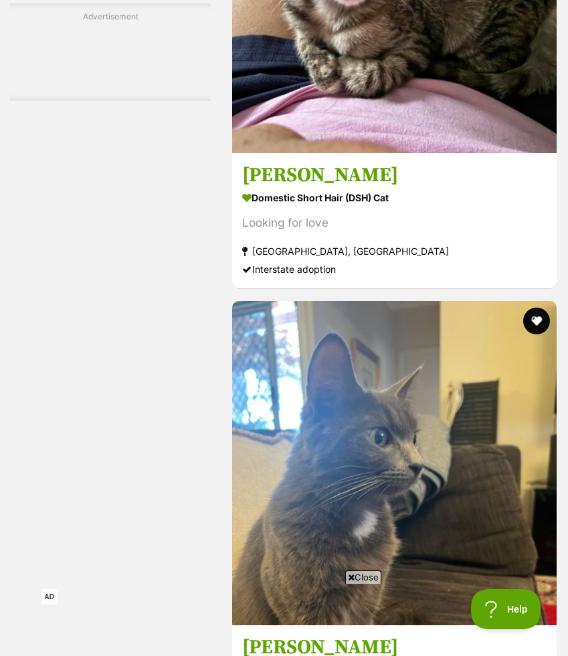
scroll to position [8956, 0]
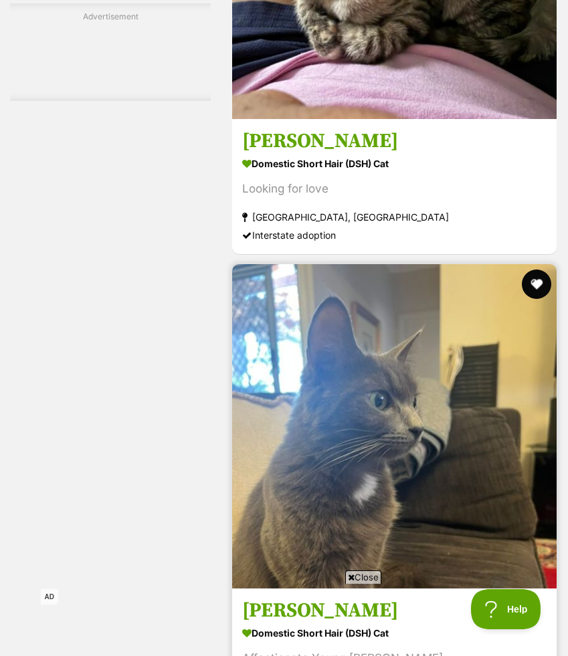
click at [536, 270] on button "favourite" at bounding box center [536, 284] width 29 height 29
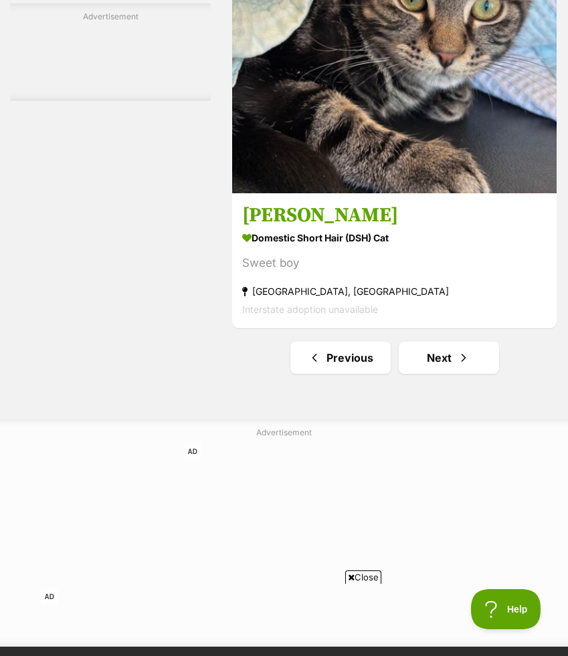
scroll to position [10806, 0]
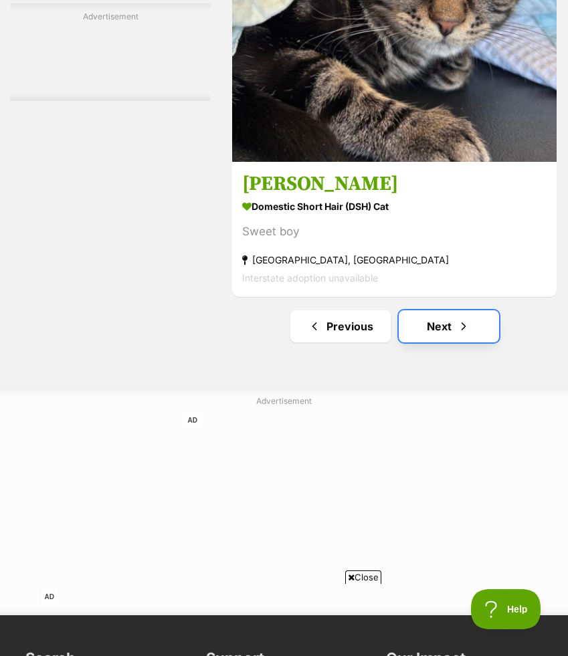
click at [483, 310] on link "Next" at bounding box center [449, 326] width 100 height 32
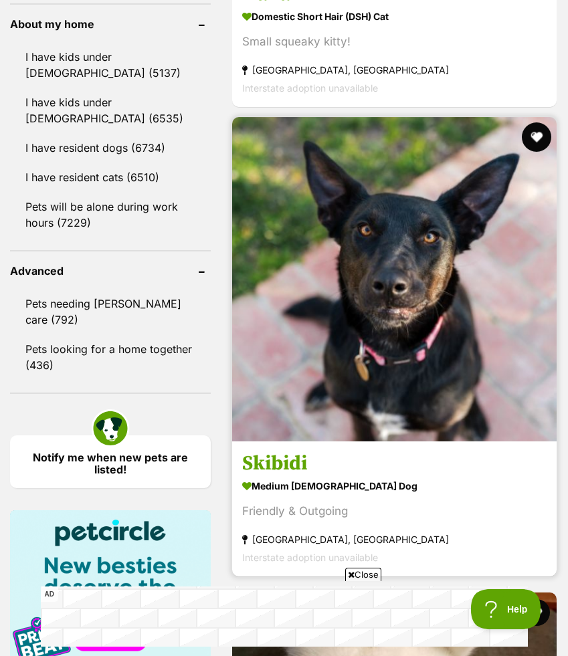
click at [534, 122] on button "favourite" at bounding box center [536, 136] width 29 height 29
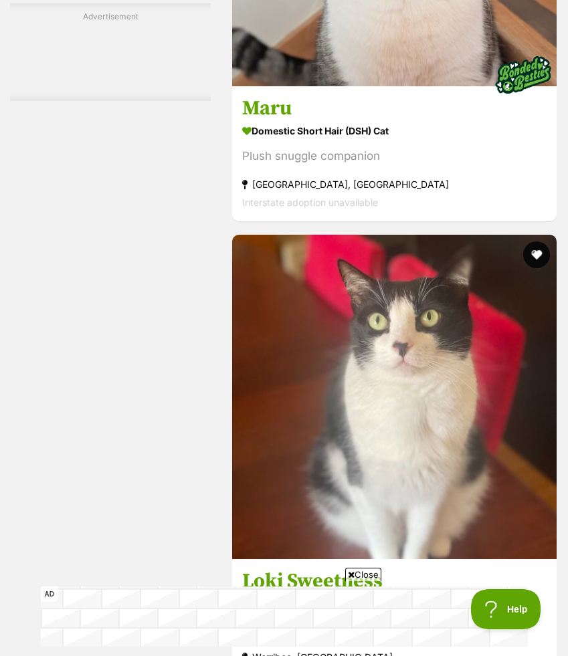
scroll to position [8354, 0]
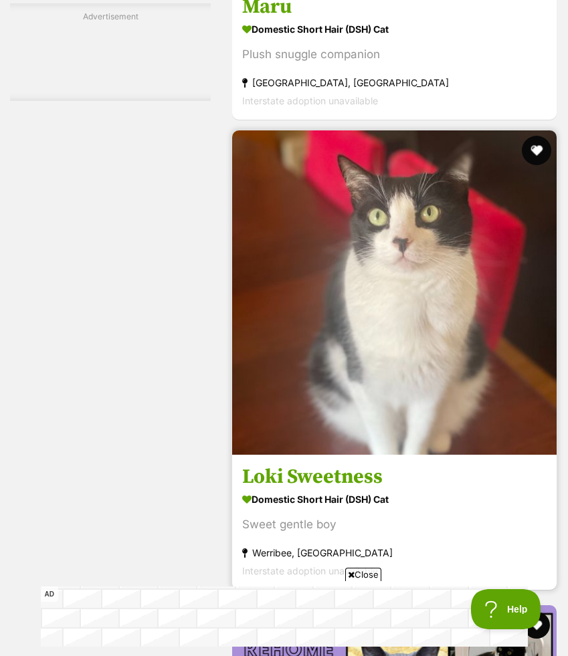
click at [534, 136] on button "favourite" at bounding box center [536, 150] width 29 height 29
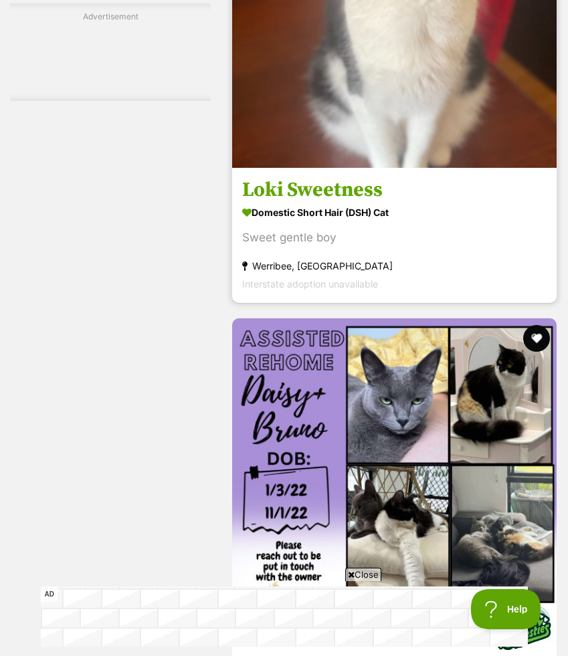
scroll to position [8781, 0]
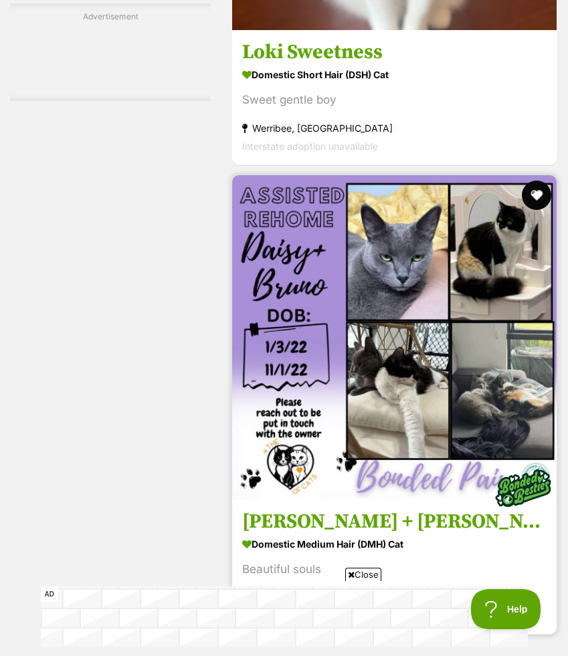
click at [540, 181] on button "favourite" at bounding box center [536, 195] width 29 height 29
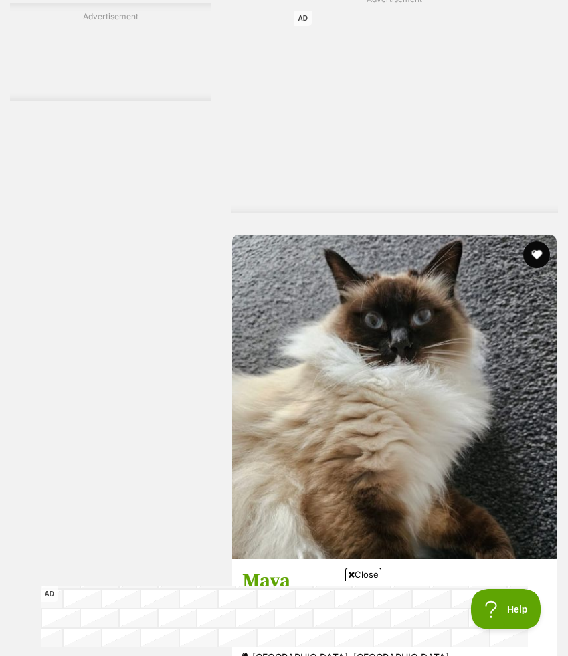
scroll to position [9469, 0]
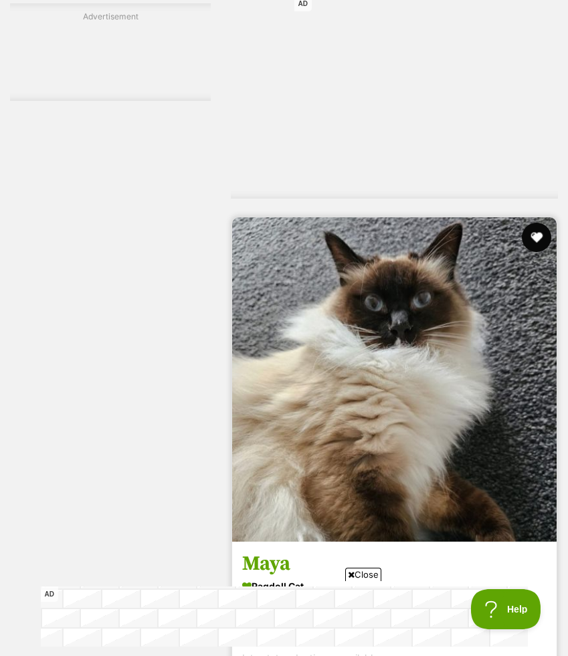
click at [534, 223] on button "favourite" at bounding box center [536, 237] width 29 height 29
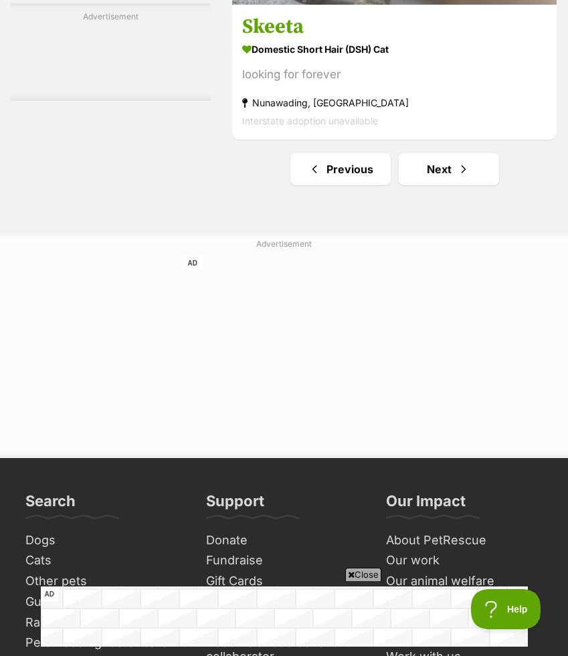
scroll to position [10486, 0]
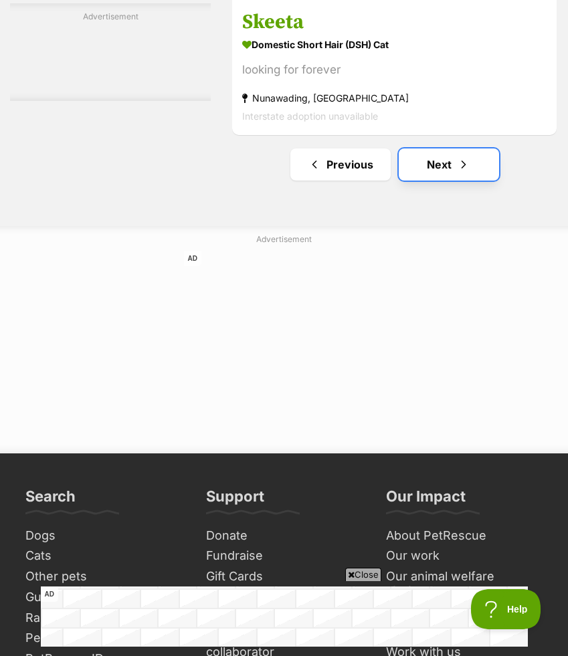
click at [476, 148] on link "Next" at bounding box center [449, 164] width 100 height 32
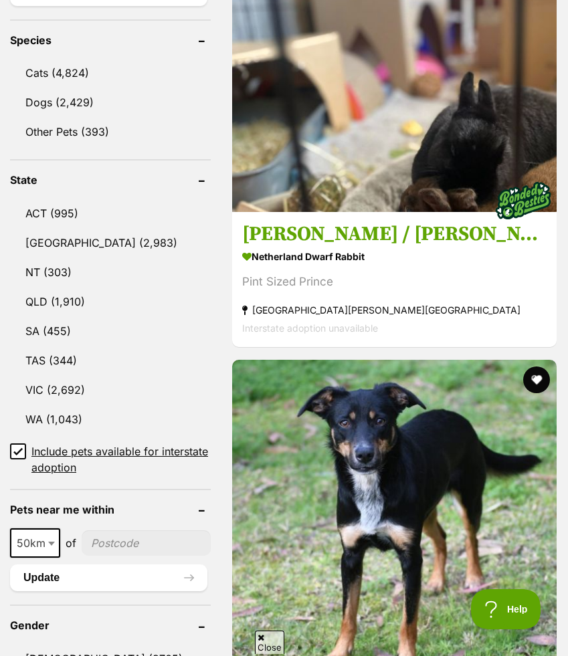
scroll to position [726, 0]
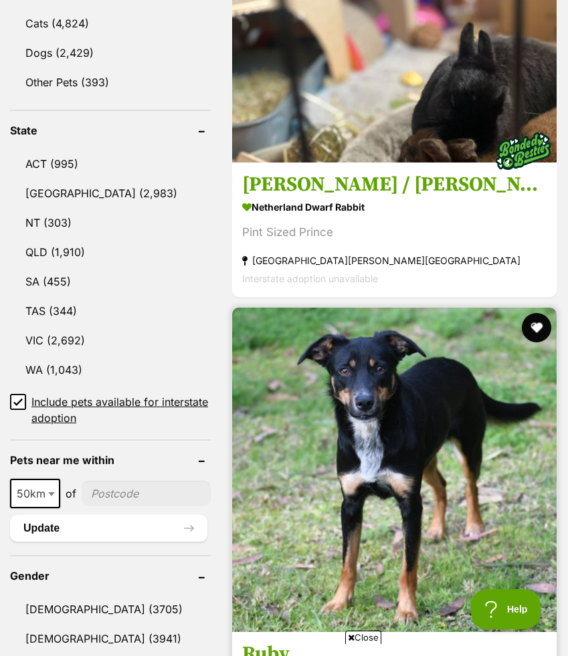
click at [536, 313] on button "favourite" at bounding box center [536, 327] width 29 height 29
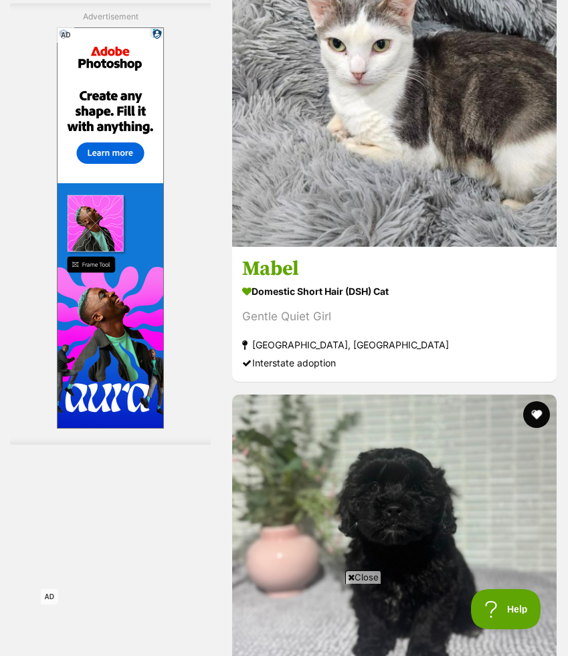
scroll to position [3825, 0]
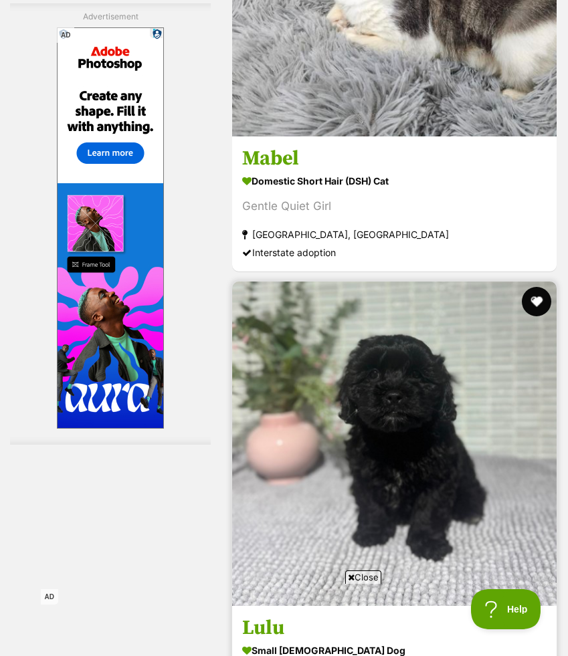
click at [538, 287] on button "favourite" at bounding box center [536, 301] width 29 height 29
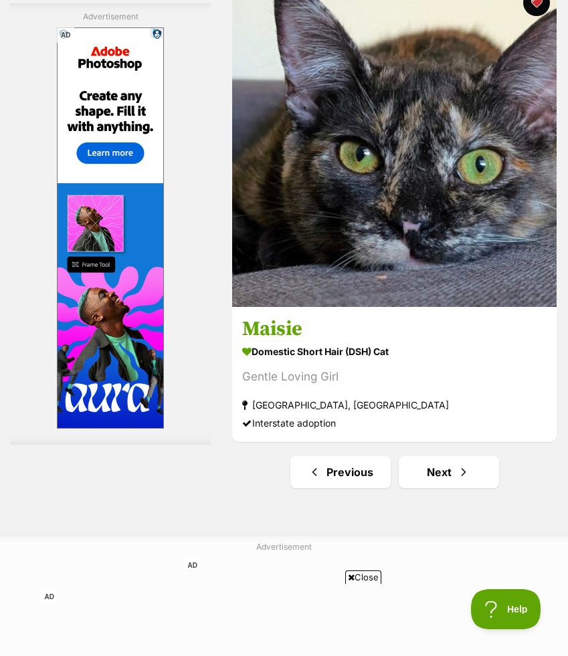
scroll to position [10467, 0]
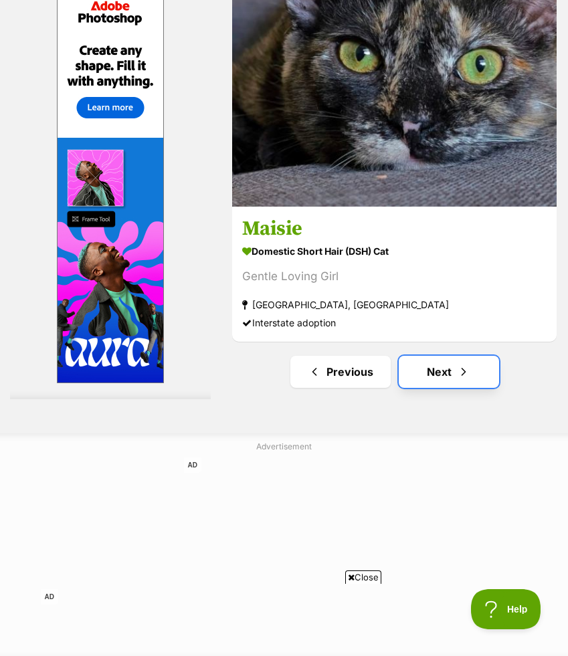
click at [474, 356] on link "Next" at bounding box center [449, 372] width 100 height 32
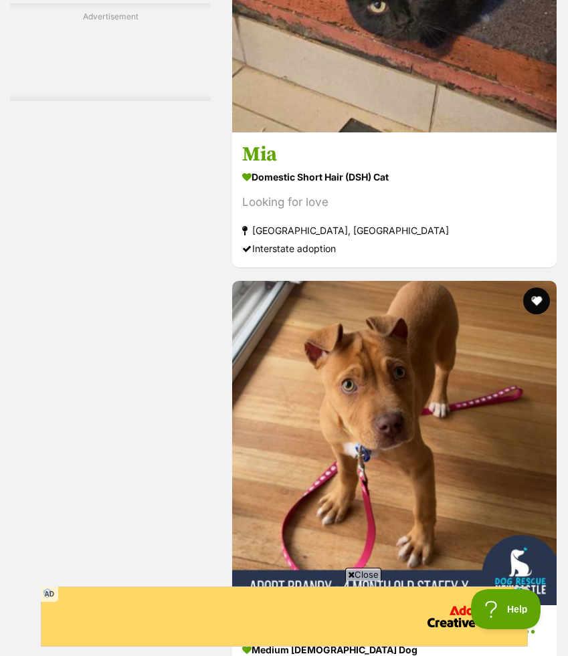
scroll to position [4936, 0]
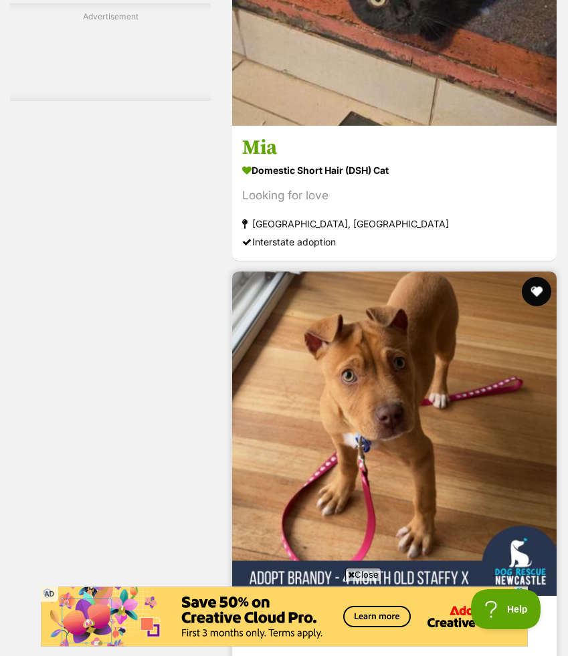
click at [532, 277] on button "favourite" at bounding box center [536, 291] width 29 height 29
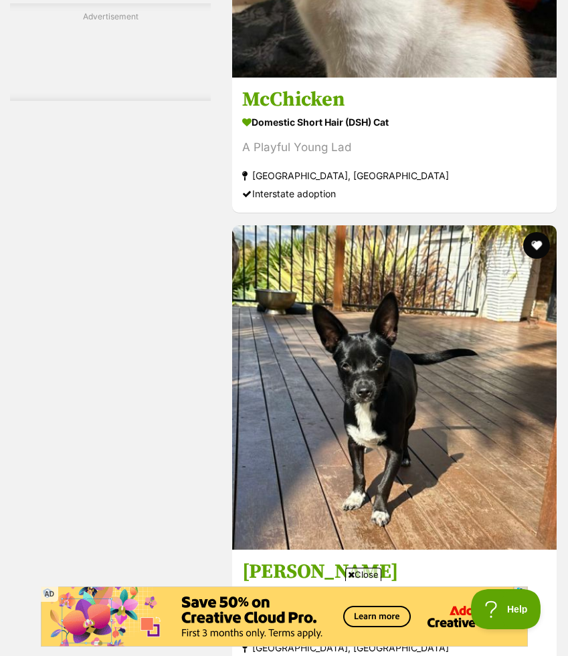
scroll to position [7018, 0]
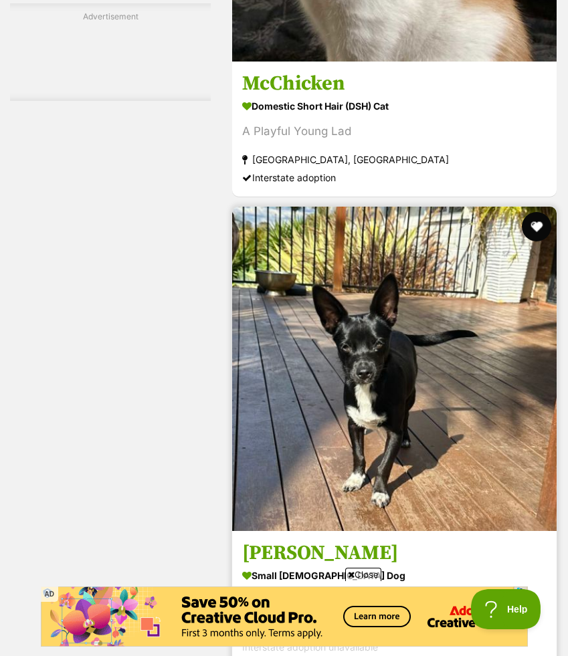
click at [535, 212] on button "favourite" at bounding box center [536, 226] width 29 height 29
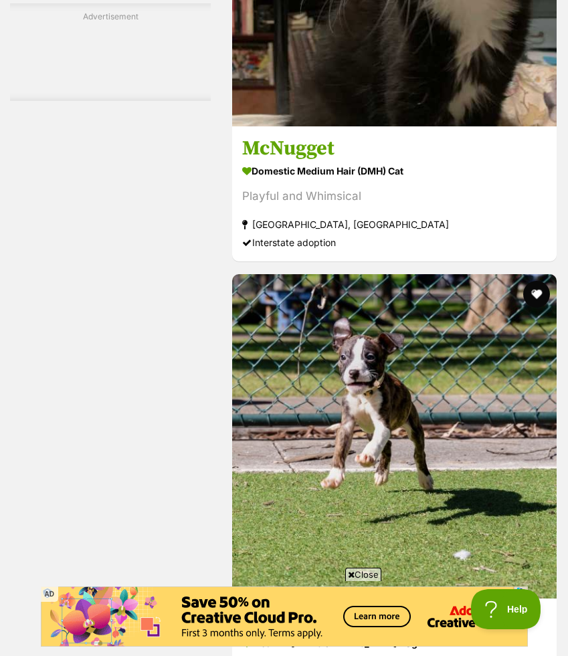
scroll to position [8758, 0]
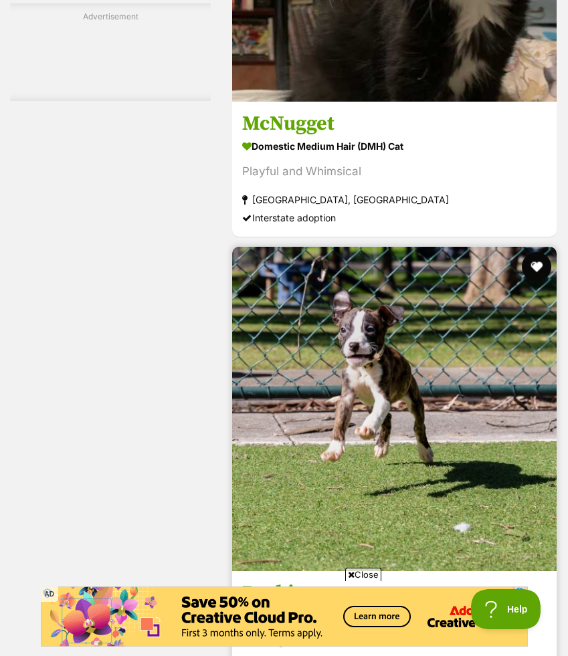
click at [536, 252] on button "favourite" at bounding box center [536, 266] width 29 height 29
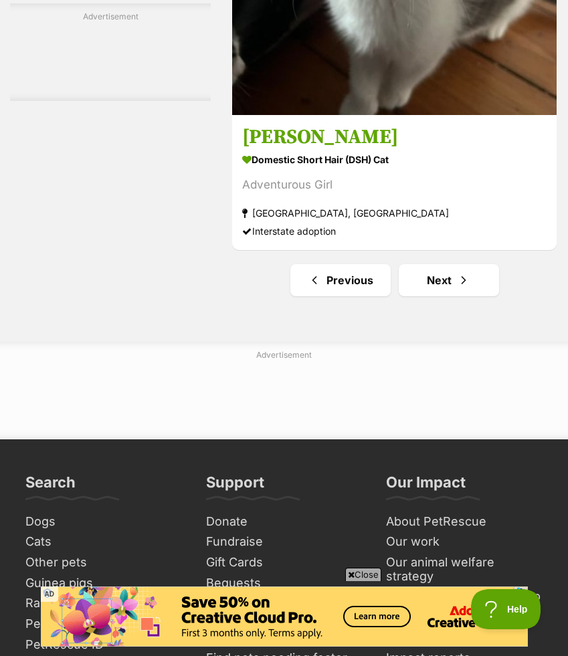
scroll to position [10344, 0]
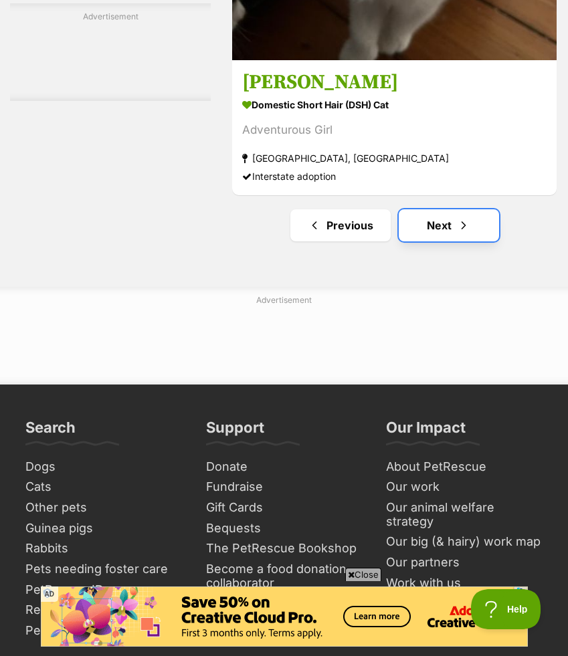
click at [490, 209] on link "Next" at bounding box center [449, 225] width 100 height 32
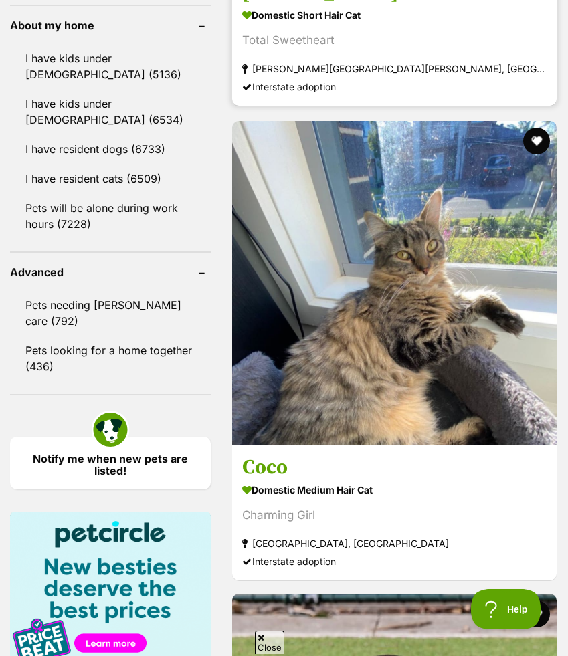
scroll to position [1708, 0]
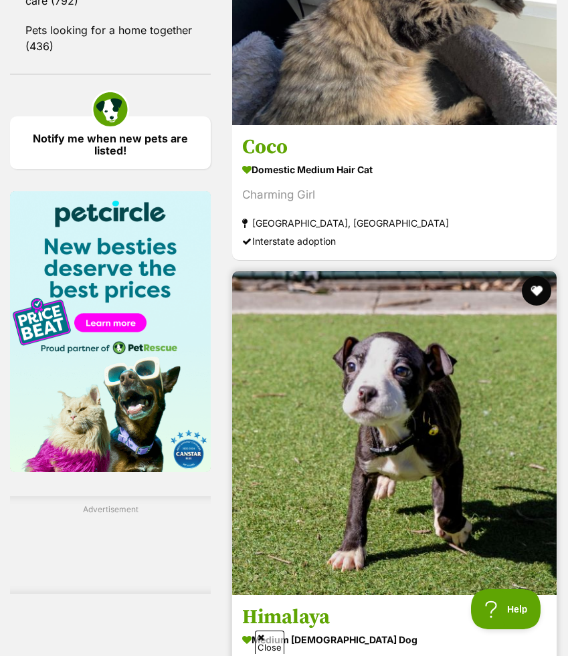
click at [532, 276] on button "favourite" at bounding box center [536, 290] width 29 height 29
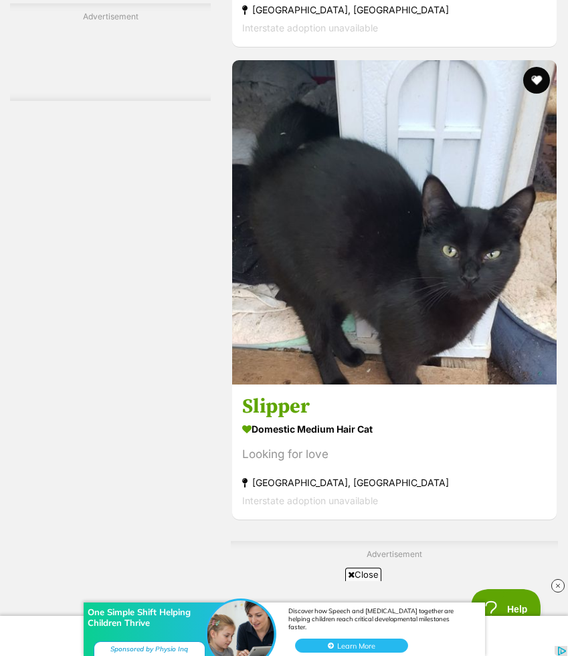
scroll to position [2821, 0]
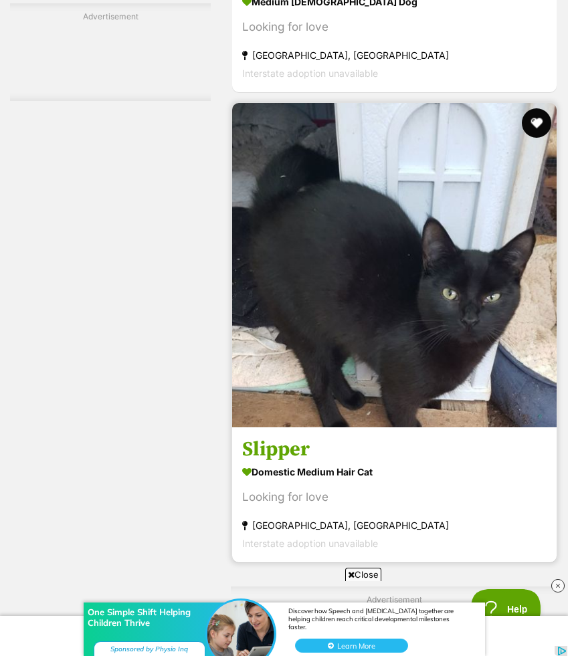
click at [534, 108] on button "favourite" at bounding box center [536, 122] width 29 height 29
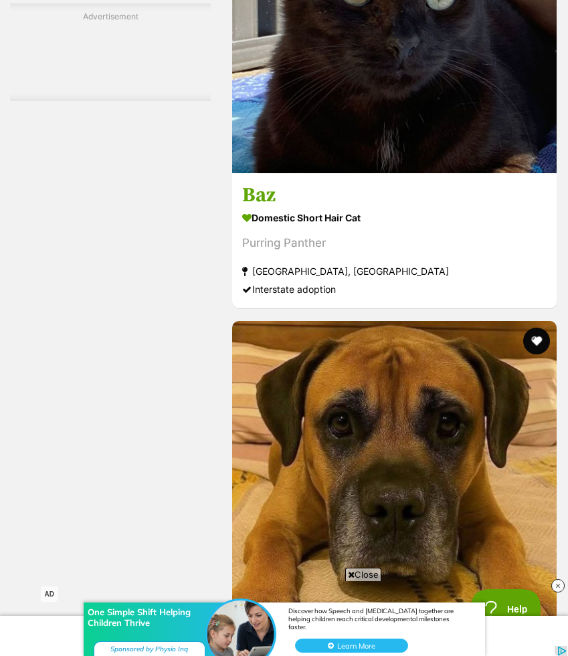
scroll to position [5455, 0]
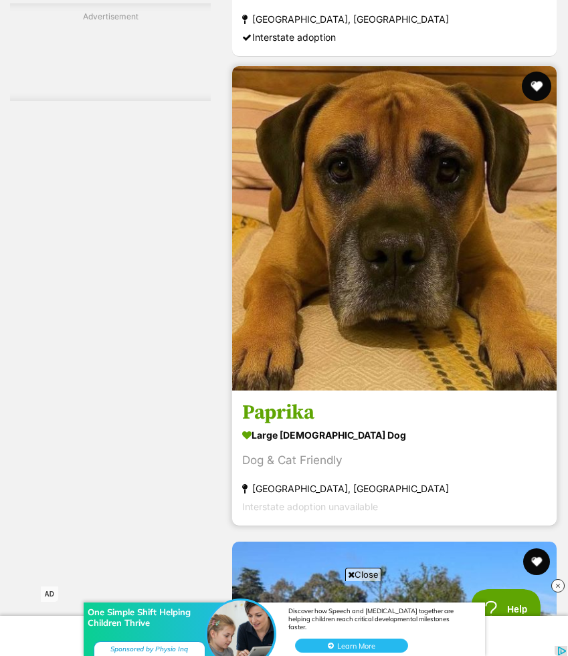
click at [538, 72] on button "favourite" at bounding box center [536, 86] width 29 height 29
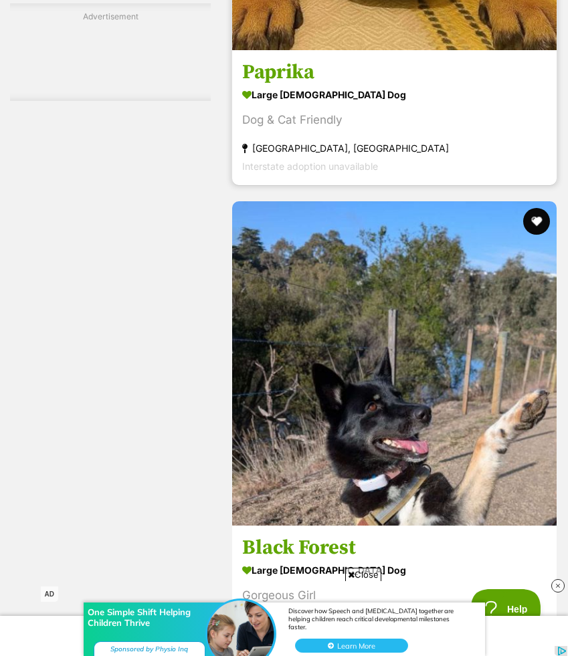
scroll to position [5846, 0]
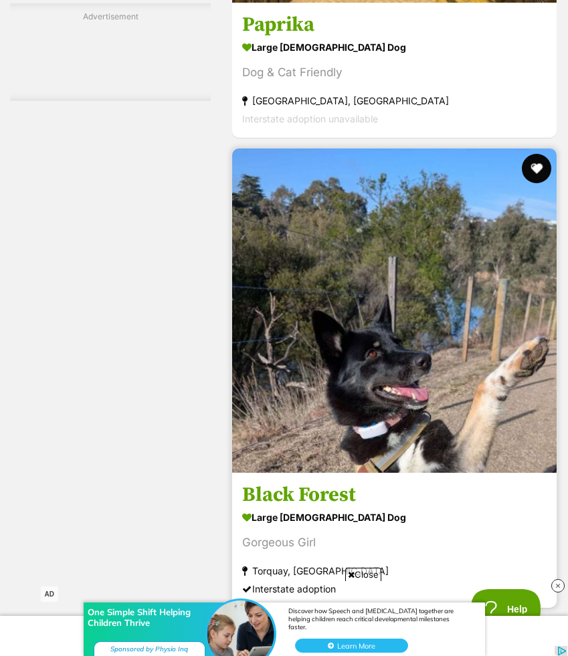
click at [536, 154] on button "favourite" at bounding box center [536, 168] width 29 height 29
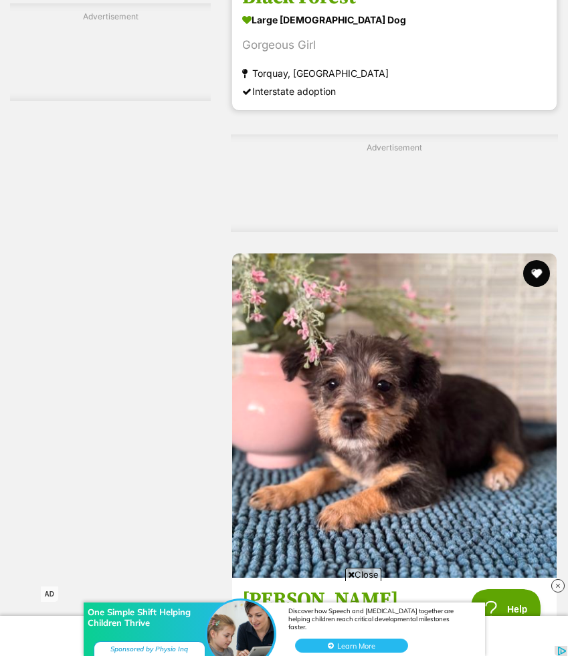
scroll to position [6439, 0]
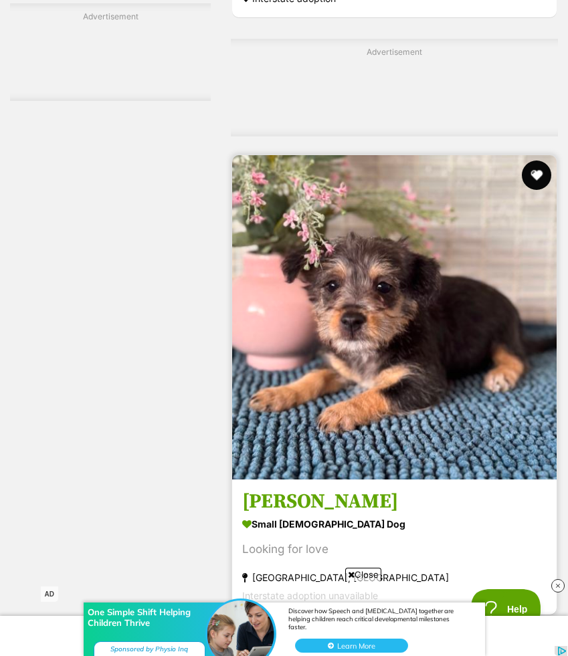
click at [536, 161] on button "favourite" at bounding box center [536, 175] width 29 height 29
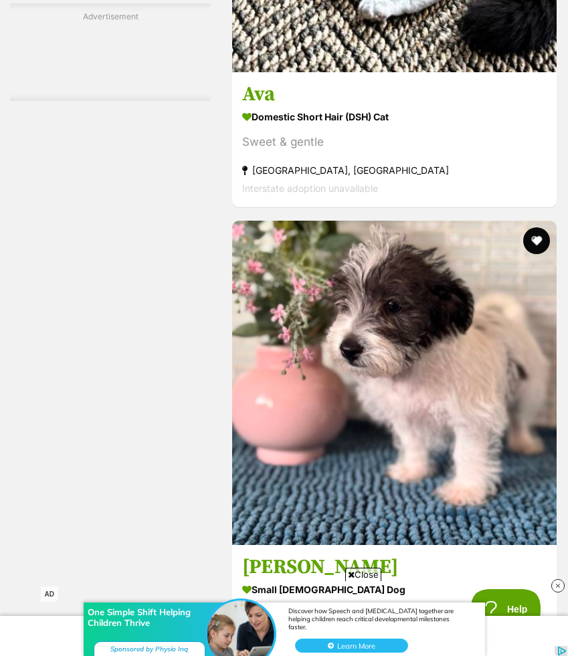
scroll to position [8379, 0]
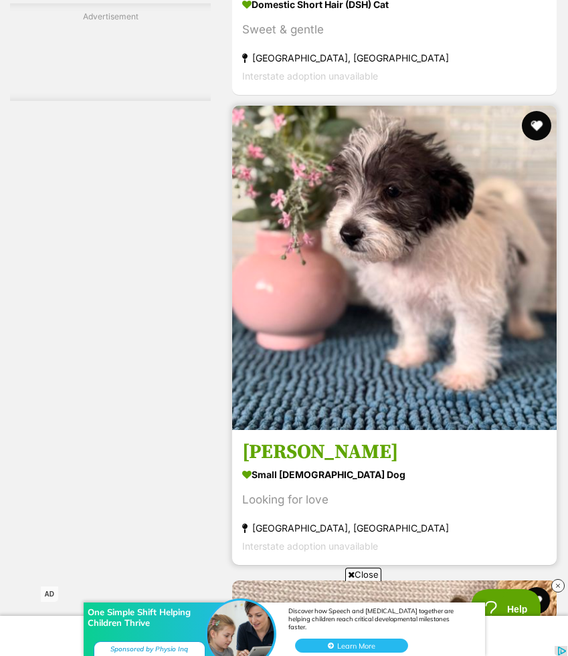
click at [542, 111] on button "favourite" at bounding box center [536, 125] width 29 height 29
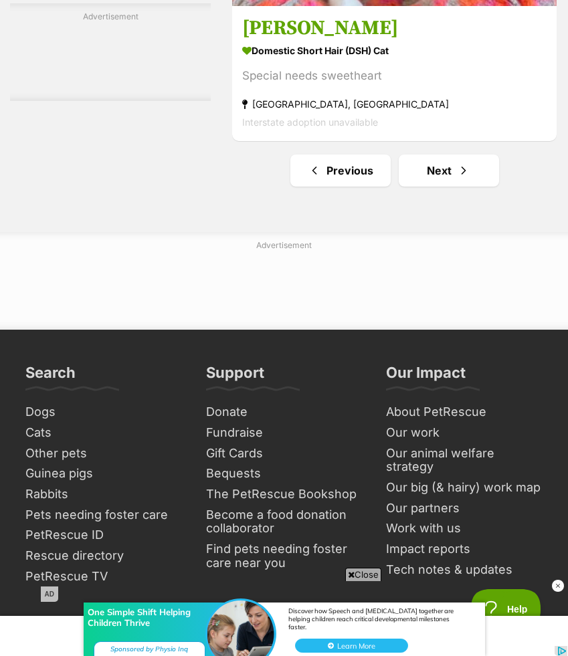
scroll to position [10406, 0]
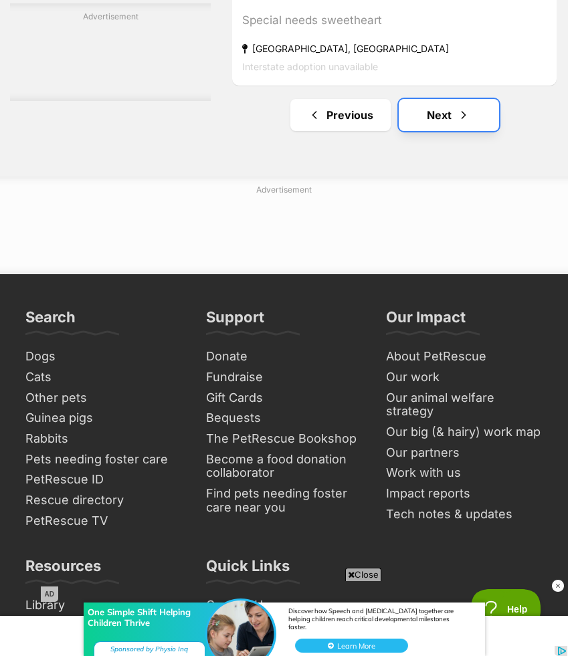
click at [478, 99] on link "Next" at bounding box center [449, 115] width 100 height 32
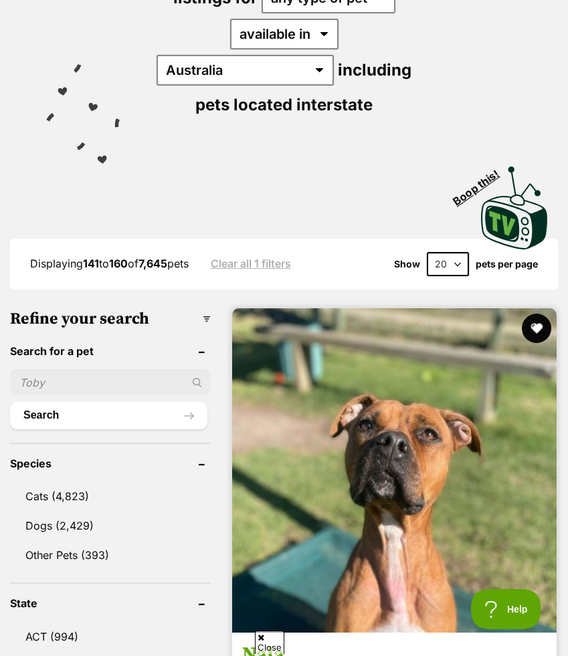
click at [532, 314] on button "favourite" at bounding box center [536, 328] width 29 height 29
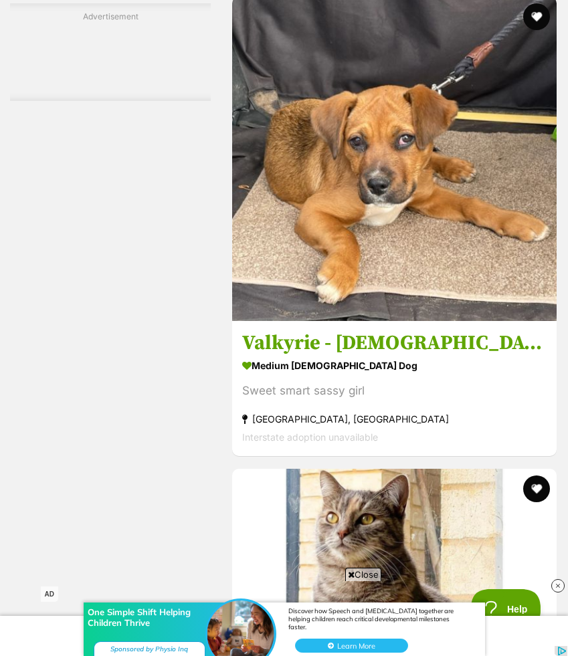
scroll to position [8352, 0]
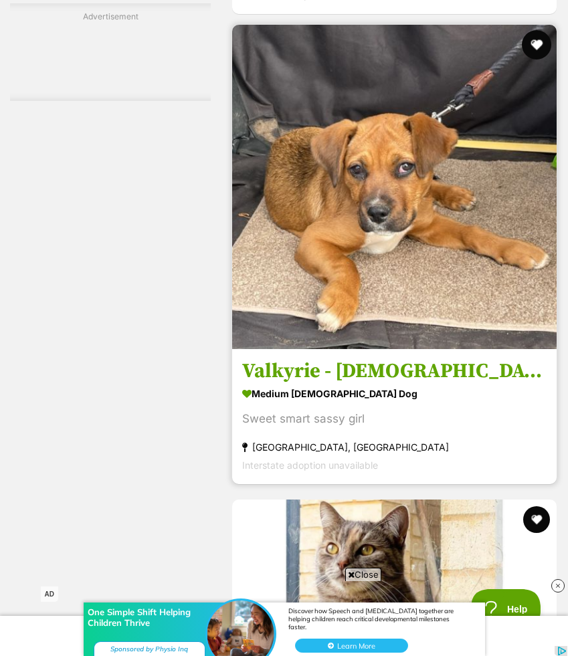
click at [533, 30] on button "favourite" at bounding box center [536, 44] width 29 height 29
